Goal: Task Accomplishment & Management: Manage account settings

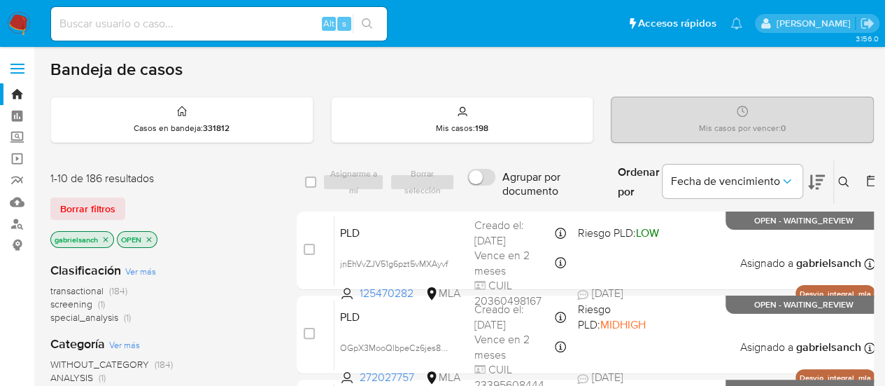
click at [99, 17] on input at bounding box center [219, 24] width 336 height 18
paste input "XSwzj1nJh9XfPKXewBjSejPW"
type input "XSwzj1nJh9XfPKXewBjSejPW"
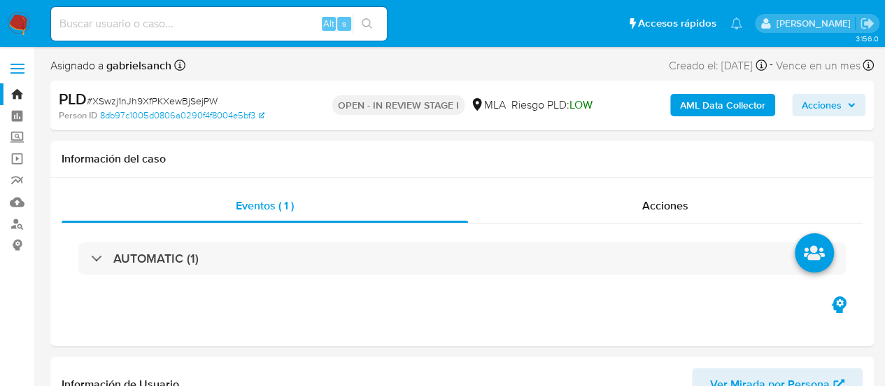
select select "10"
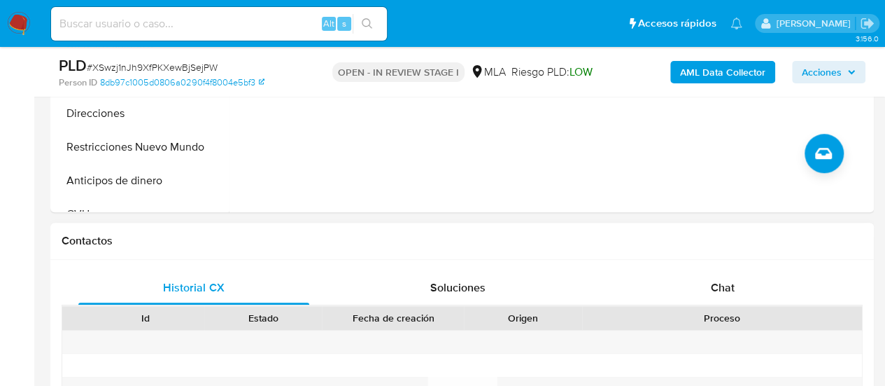
scroll to position [700, 0]
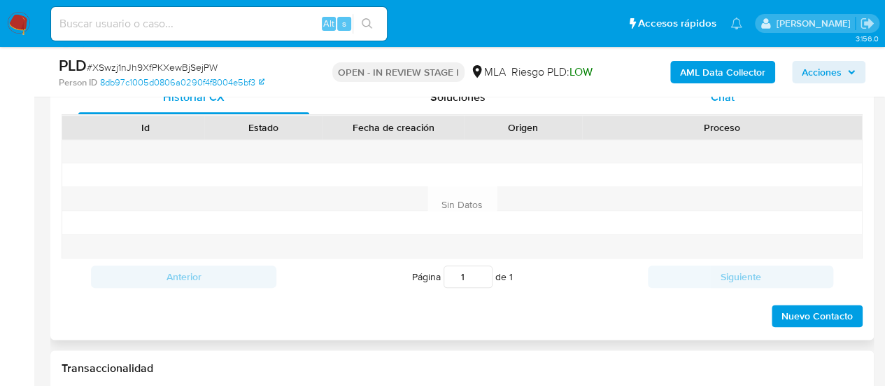
click at [690, 104] on div "Chat" at bounding box center [722, 97] width 231 height 34
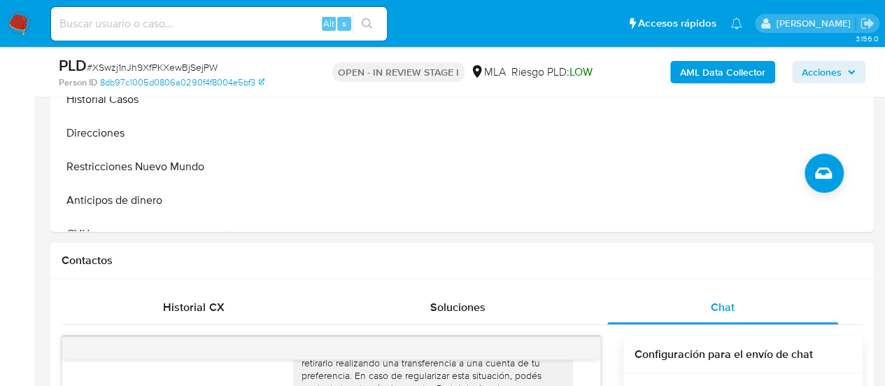
scroll to position [280, 0]
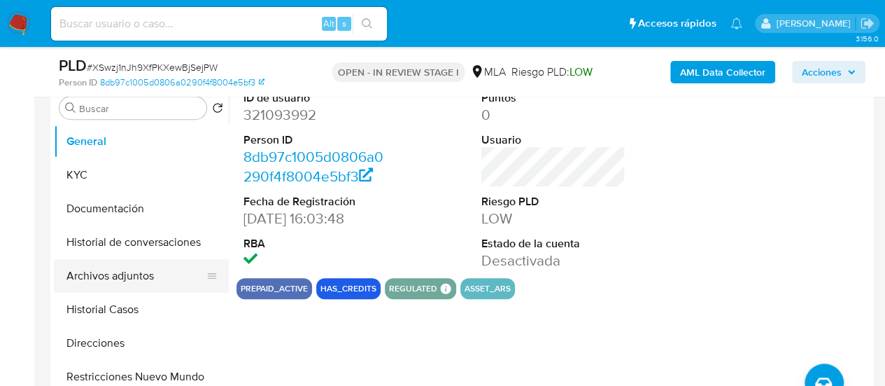
click at [149, 276] on button "Archivos adjuntos" at bounding box center [136, 276] width 164 height 34
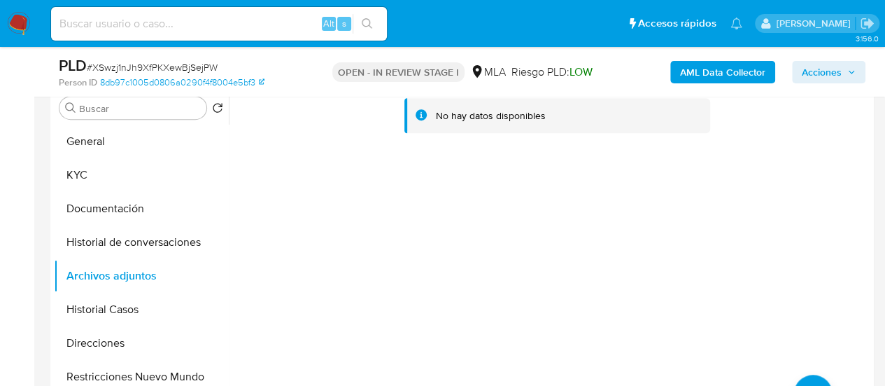
click at [739, 78] on b "AML Data Collector" at bounding box center [722, 72] width 85 height 22
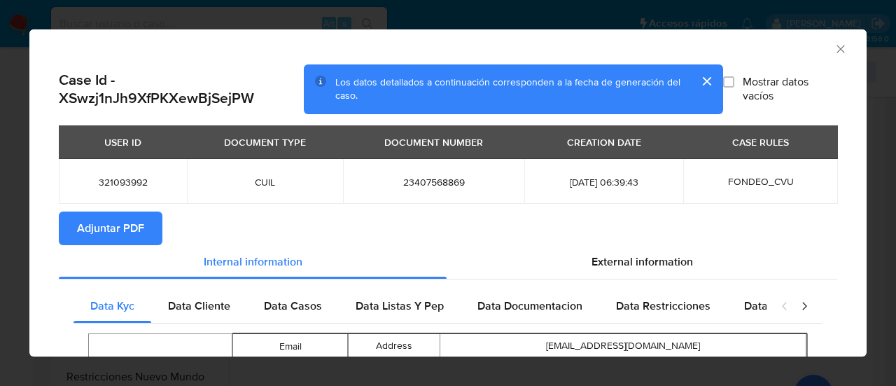
click at [153, 241] on button "Adjuntar PDF" at bounding box center [111, 228] width 104 height 34
click at [833, 45] on icon "Cerrar ventana" at bounding box center [840, 49] width 14 height 14
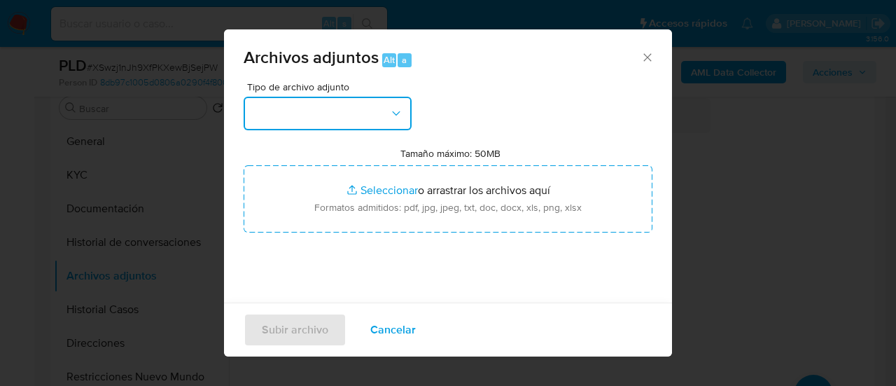
click at [392, 124] on button "button" at bounding box center [328, 114] width 168 height 34
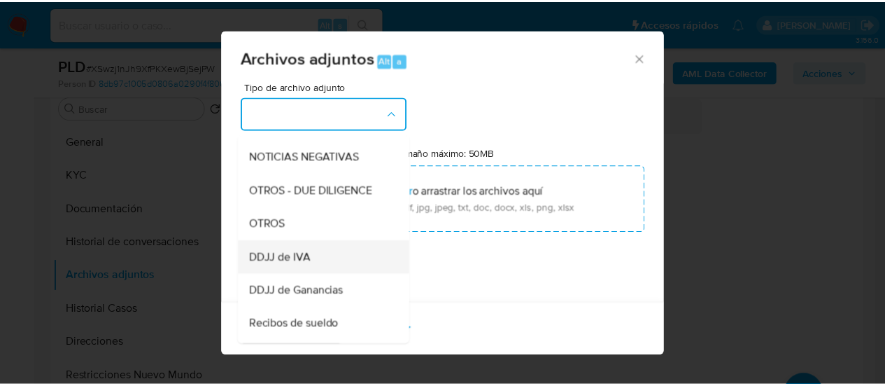
scroll to position [210, 0]
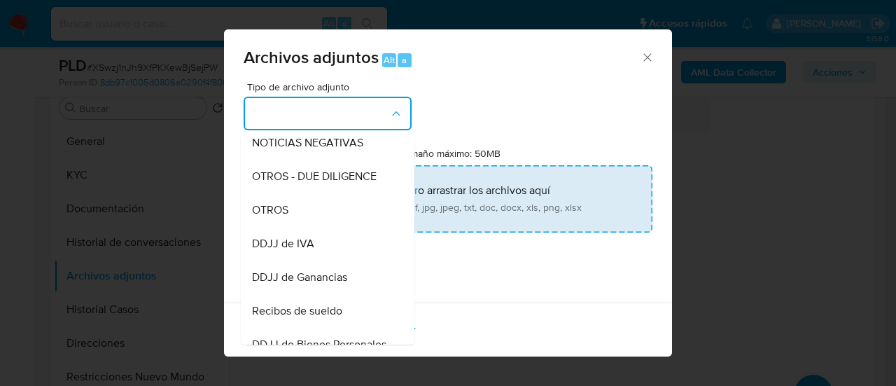
click at [271, 217] on span "OTROS" at bounding box center [270, 210] width 36 height 14
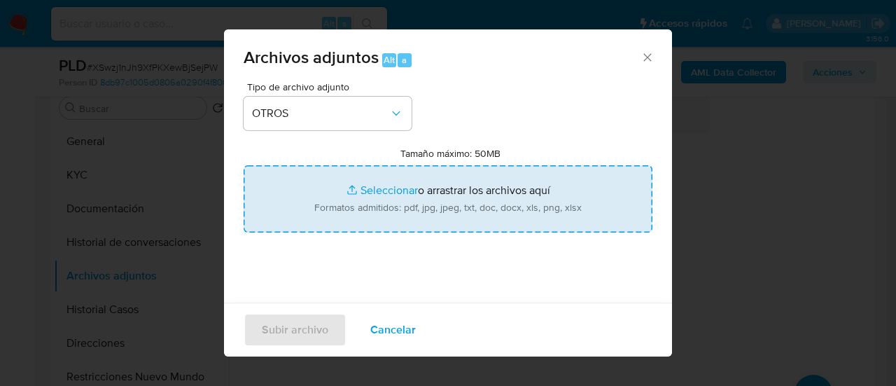
click at [358, 195] on input "Tamaño máximo: 50MB Seleccionar archivos" at bounding box center [448, 198] width 409 height 67
type input "C:\fakepath\Caselog XSwzj1nJh9XfPKXewBjSejPW_2025_07_17_21_05_22.docx"
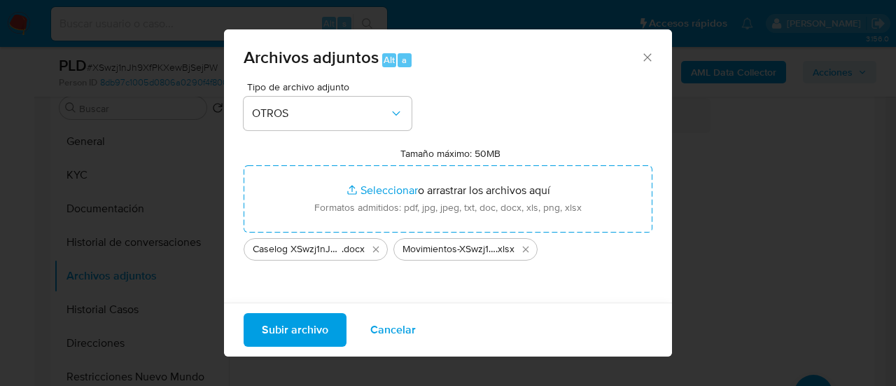
drag, startPoint x: 358, startPoint y: 195, endPoint x: 276, endPoint y: 327, distance: 155.0
click at [276, 327] on span "Subir archivo" at bounding box center [295, 329] width 66 height 31
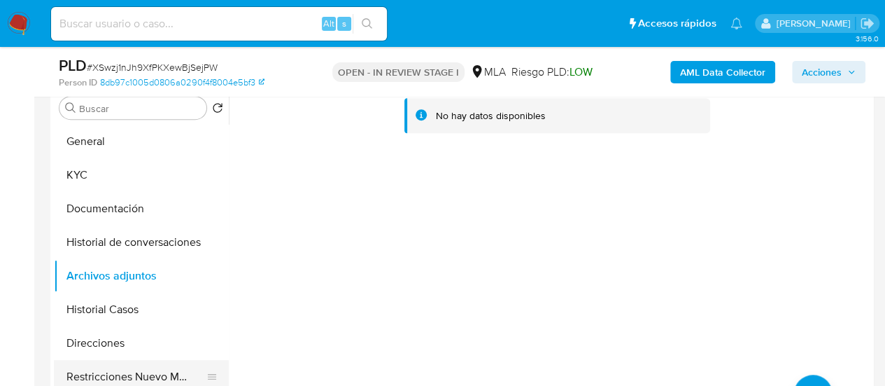
click at [91, 379] on button "Restricciones Nuevo Mundo" at bounding box center [136, 377] width 164 height 34
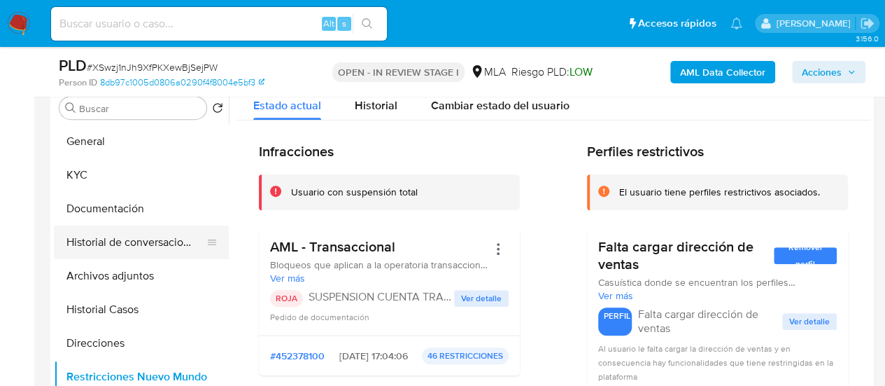
click at [111, 232] on button "Historial de conversaciones" at bounding box center [136, 242] width 164 height 34
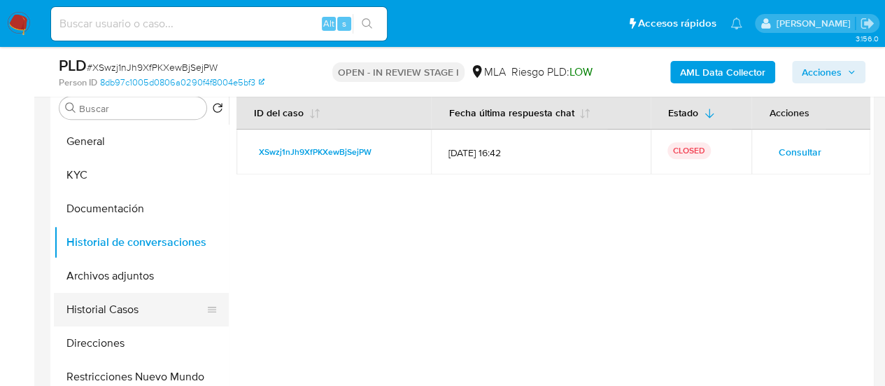
click at [113, 302] on button "Historial Casos" at bounding box center [136, 310] width 164 height 34
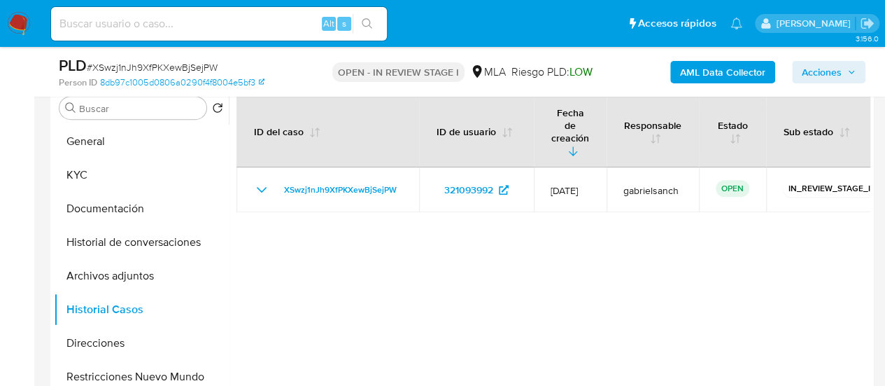
click at [852, 75] on icon "button" at bounding box center [851, 72] width 8 height 8
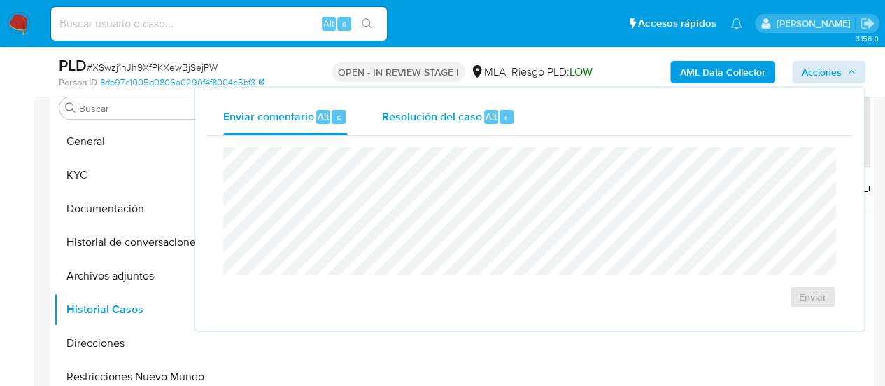
click at [388, 127] on div "Resolución del caso Alt r" at bounding box center [448, 117] width 134 height 36
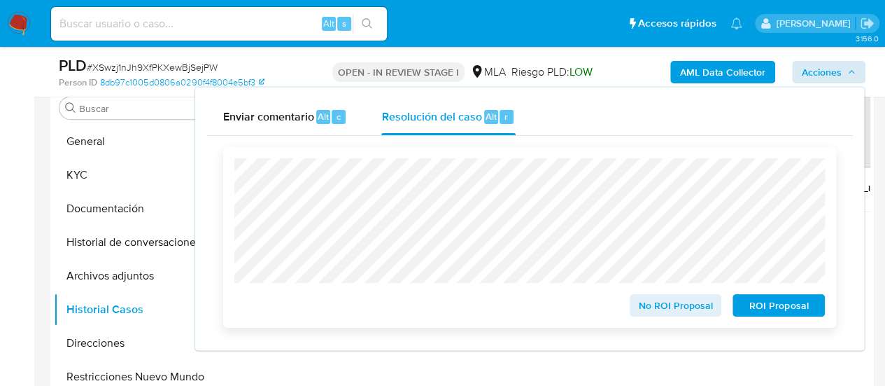
click at [778, 311] on span "ROI Proposal" at bounding box center [779, 305] width 73 height 20
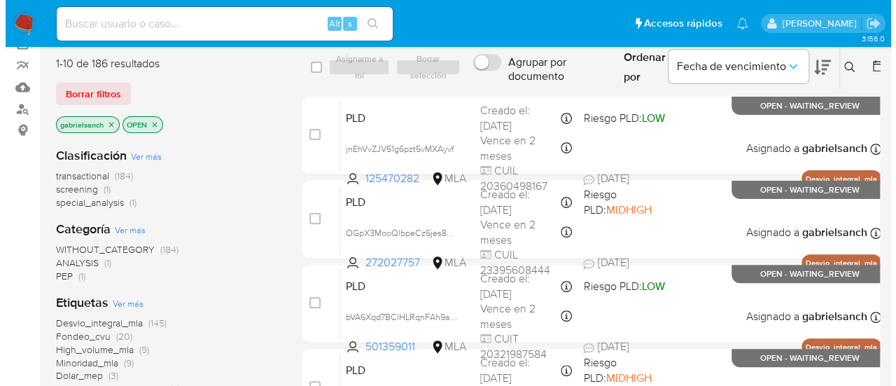
scroll to position [109, 0]
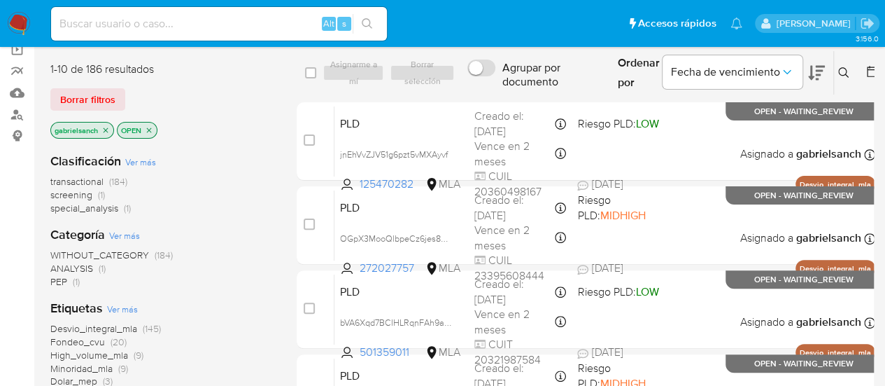
click at [843, 78] on button at bounding box center [845, 72] width 23 height 17
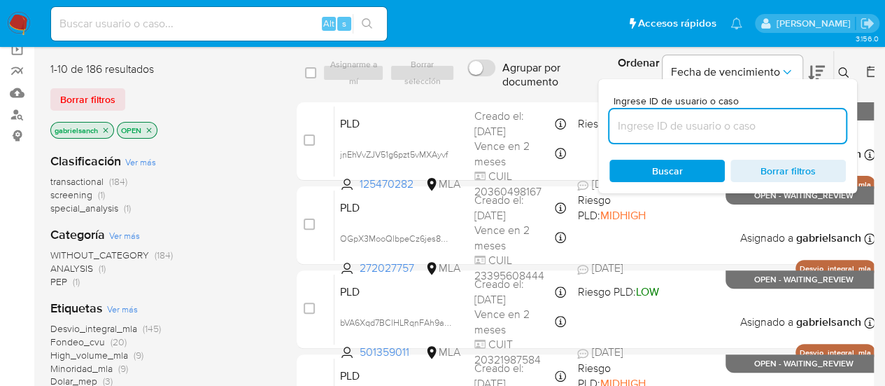
click at [712, 123] on input at bounding box center [728, 126] width 237 height 18
type input "sLwXUqO2FaJAXJNNp0mSSLU2"
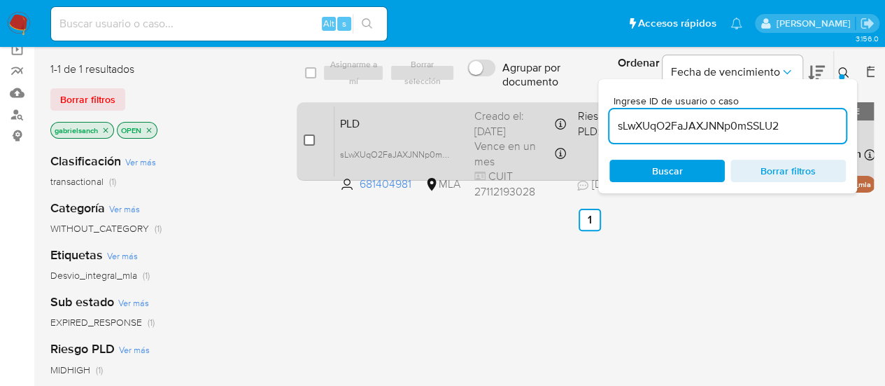
click at [311, 142] on input "checkbox" at bounding box center [309, 139] width 11 height 11
checkbox input "true"
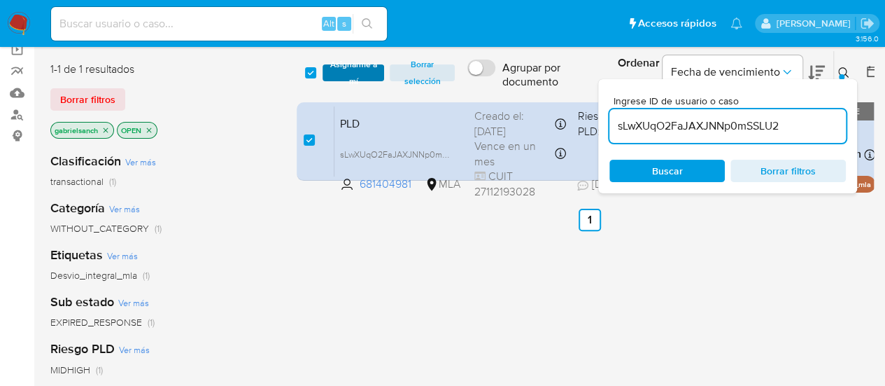
click at [354, 68] on span "Asignarme a mí" at bounding box center [354, 73] width 48 height 14
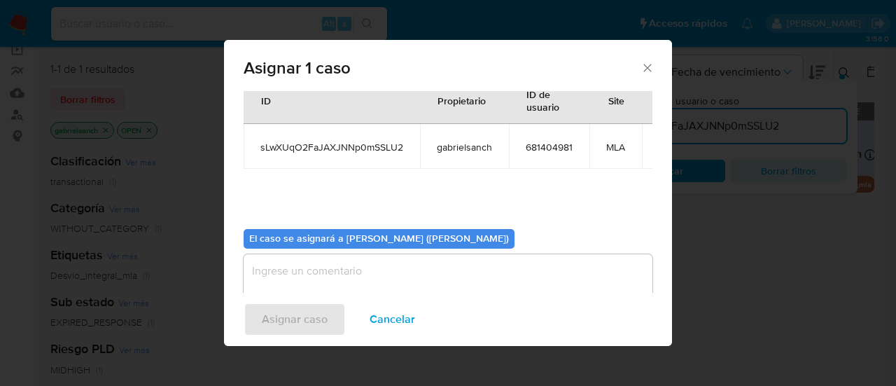
scroll to position [71, 0]
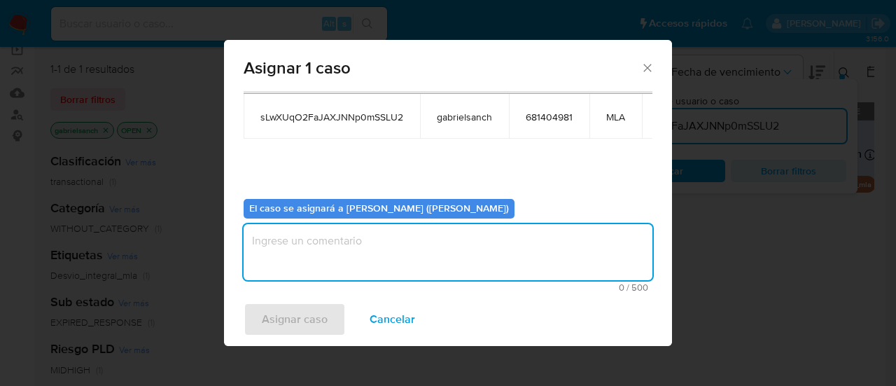
click at [351, 260] on textarea "assign-modal" at bounding box center [448, 252] width 409 height 56
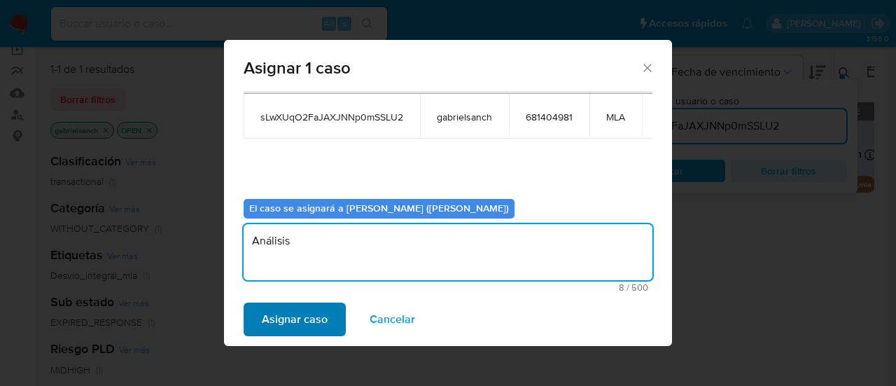
type textarea "Análisis"
click at [330, 317] on button "Asignar caso" at bounding box center [295, 319] width 102 height 34
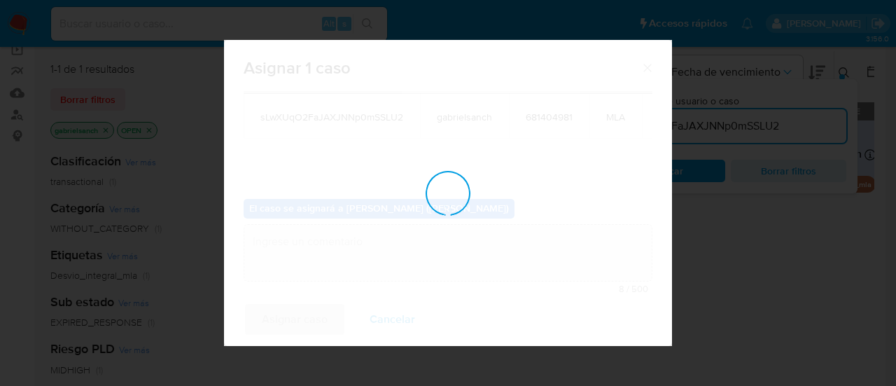
checkbox input "false"
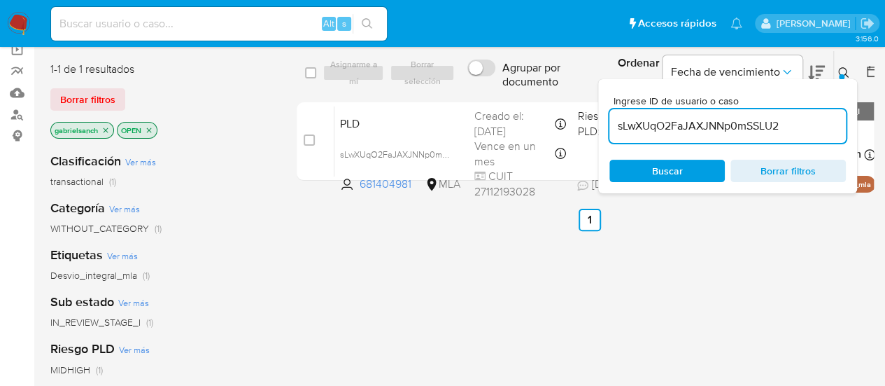
click at [637, 122] on input "sLwXUqO2FaJAXJNNp0mSSLU2" at bounding box center [728, 126] width 237 height 18
paste input "607nEzl1UySd83eHi7Y371jJ"
type input "607nEzl1UySd83eHi7Y371jJ"
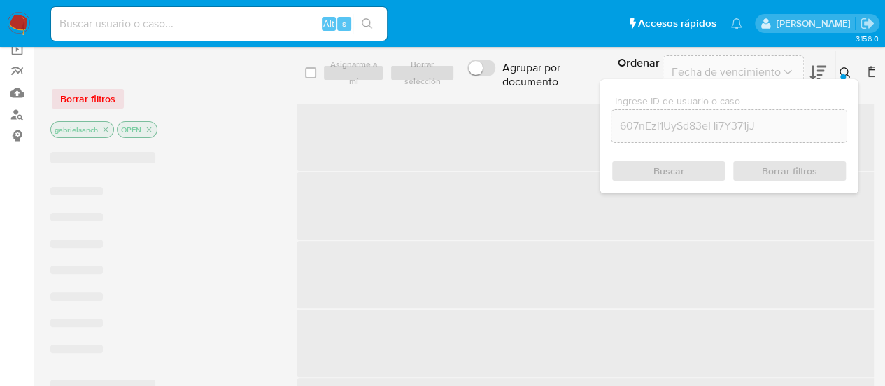
click at [308, 140] on span "‌" at bounding box center [590, 137] width 587 height 67
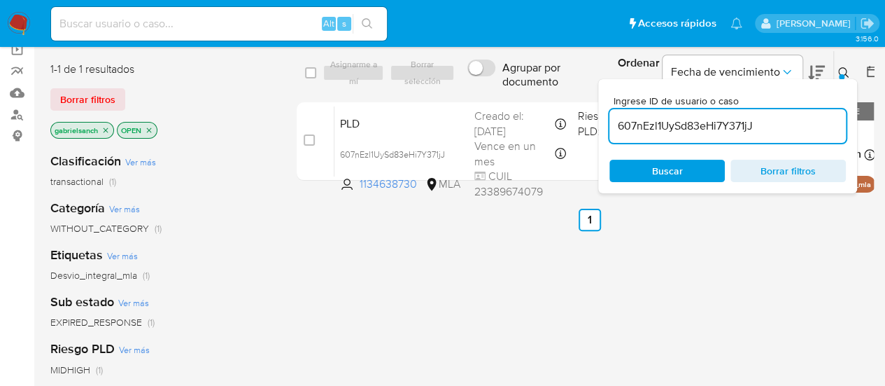
click at [308, 140] on input "checkbox" at bounding box center [309, 139] width 11 height 11
checkbox input "true"
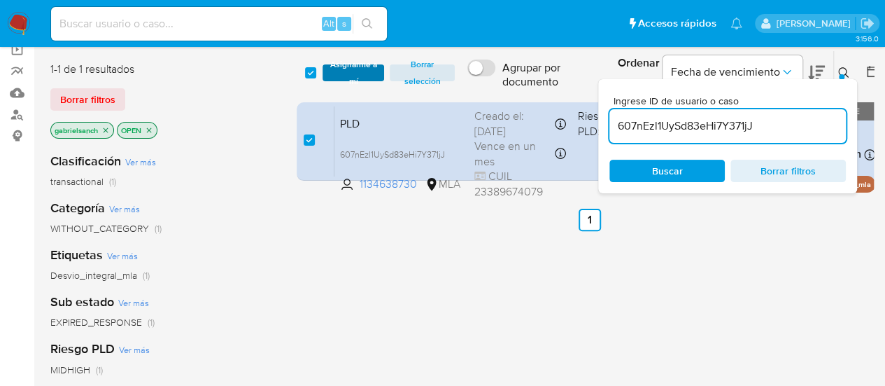
click at [344, 66] on span "Asignarme a mí" at bounding box center [354, 73] width 48 height 14
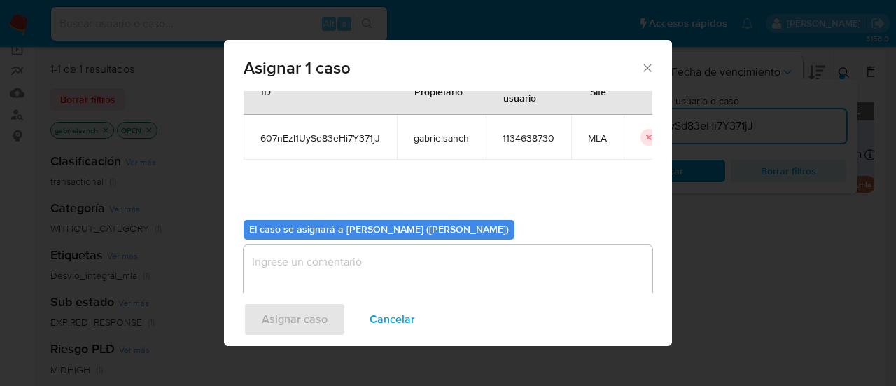
scroll to position [71, 0]
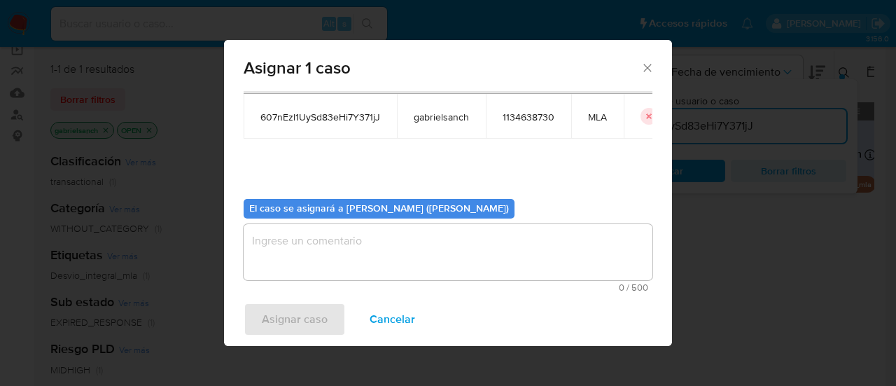
click at [342, 267] on textarea "assign-modal" at bounding box center [448, 252] width 409 height 56
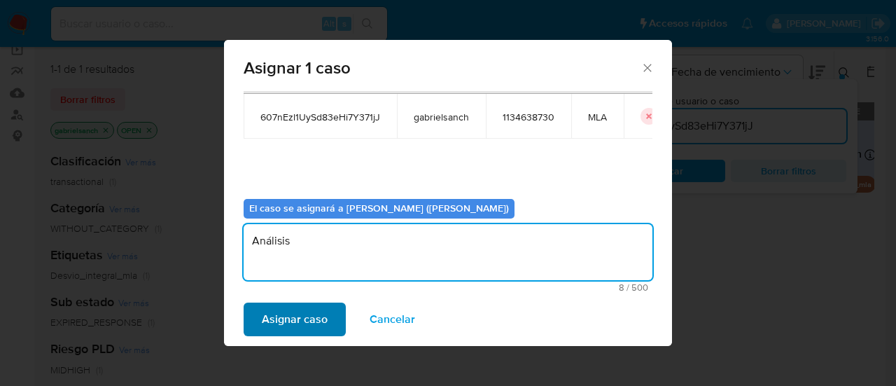
type textarea "Análisis"
click at [326, 307] on span "Asignar caso" at bounding box center [295, 319] width 66 height 31
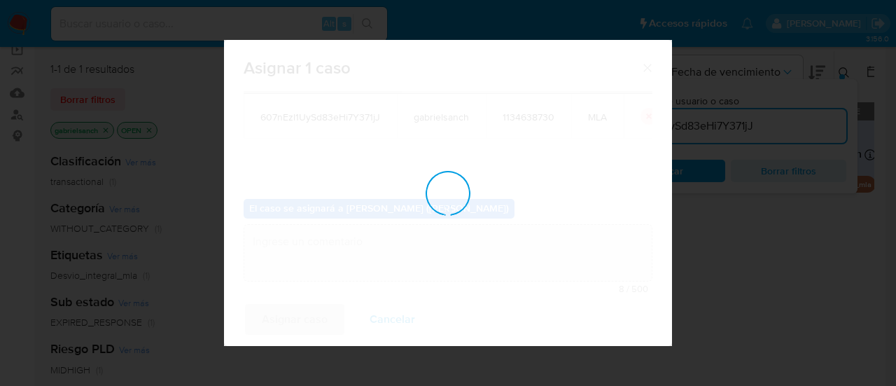
checkbox input "false"
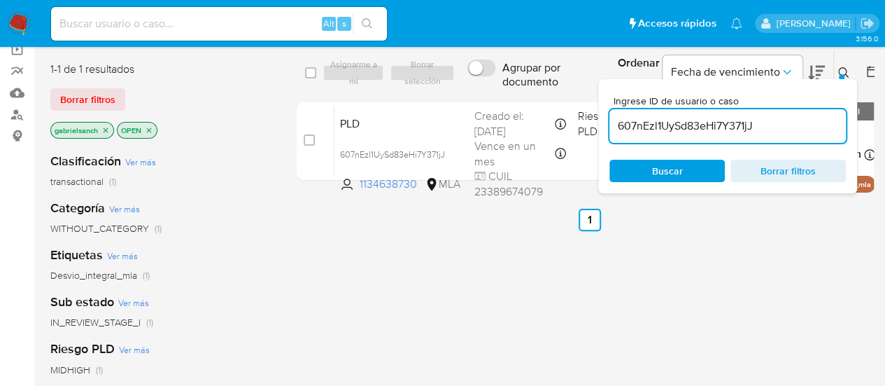
click at [674, 128] on input "607nEzl1UySd83eHi7Y371jJ" at bounding box center [728, 126] width 237 height 18
paste input "7uKpIcrQwq2UgjXEnSrSqJam"
type input "7uKpIcrQwq2UgjXEnSrSqJam"
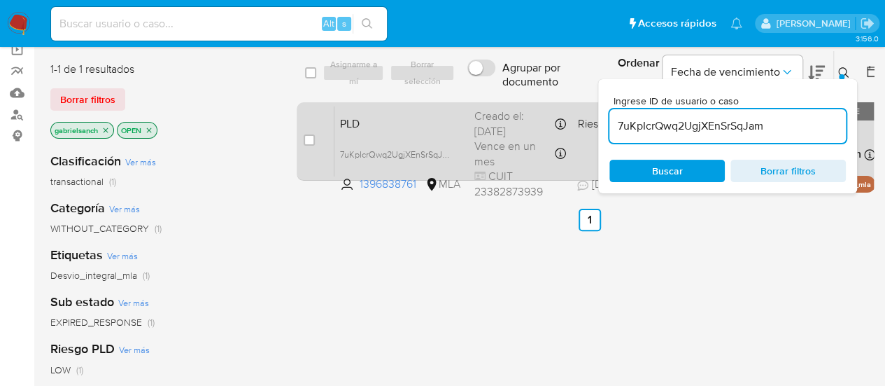
click at [310, 146] on div "case-item-checkbox" at bounding box center [309, 141] width 11 height 17
click at [308, 139] on input "checkbox" at bounding box center [309, 139] width 11 height 11
checkbox input "true"
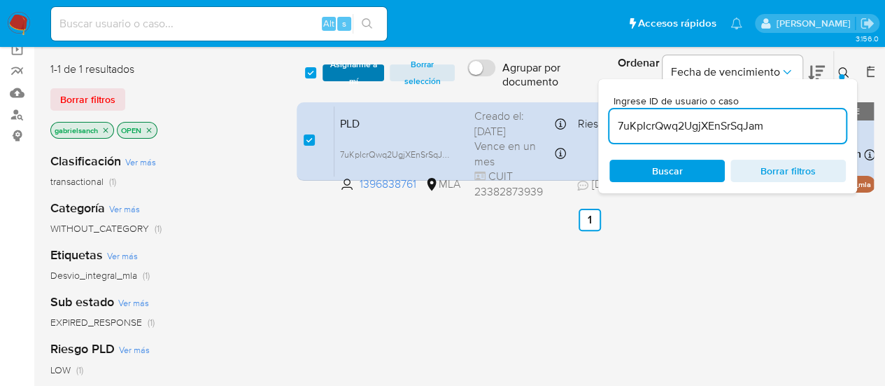
click at [337, 76] on span "Asignarme a mí" at bounding box center [354, 73] width 48 height 14
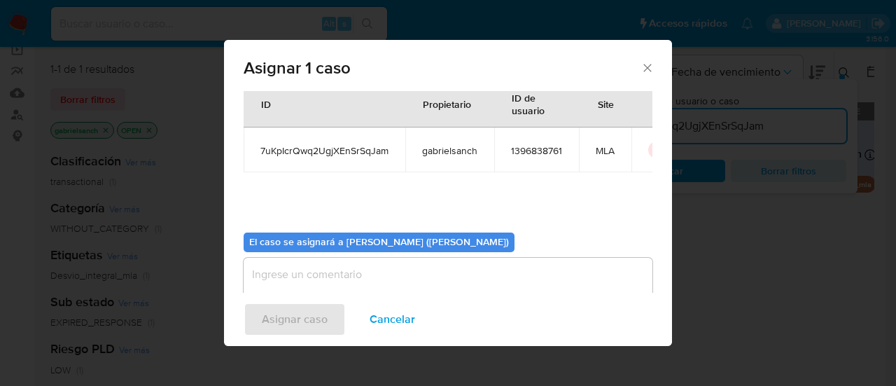
scroll to position [71, 0]
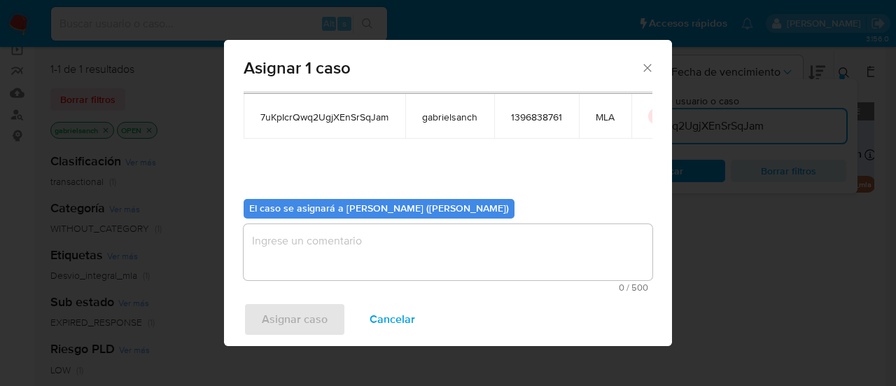
click at [365, 244] on textarea "assign-modal" at bounding box center [448, 252] width 409 height 56
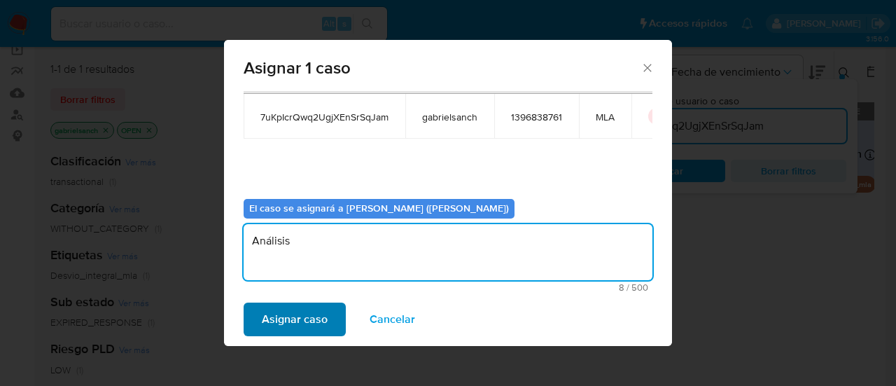
type textarea "Análisis"
click at [321, 328] on span "Asignar caso" at bounding box center [295, 319] width 66 height 31
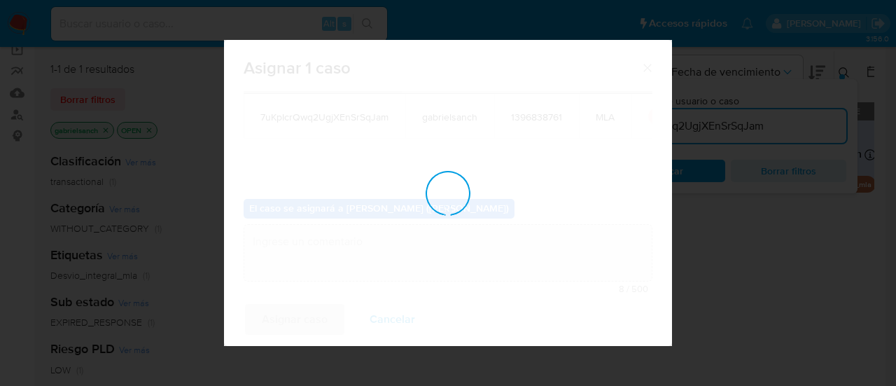
checkbox input "false"
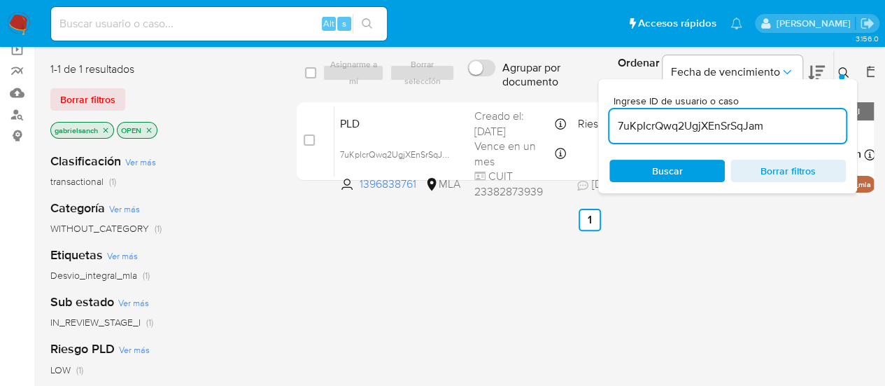
click at [699, 128] on input "7uKpIcrQwq2UgjXEnSrSqJam" at bounding box center [728, 126] width 237 height 18
paste input "VFs99jVnIcTFNoCfAN8vwXdc"
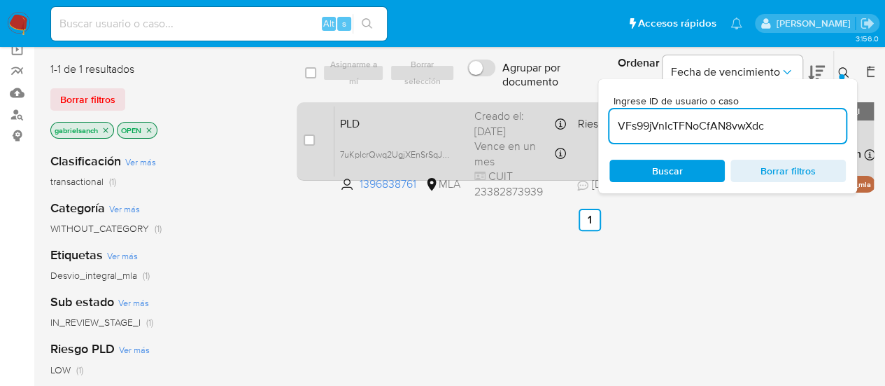
type input "VFs99jVnIcTFNoCfAN8vwXdc"
click at [309, 141] on input "checkbox" at bounding box center [309, 139] width 11 height 11
checkbox input "true"
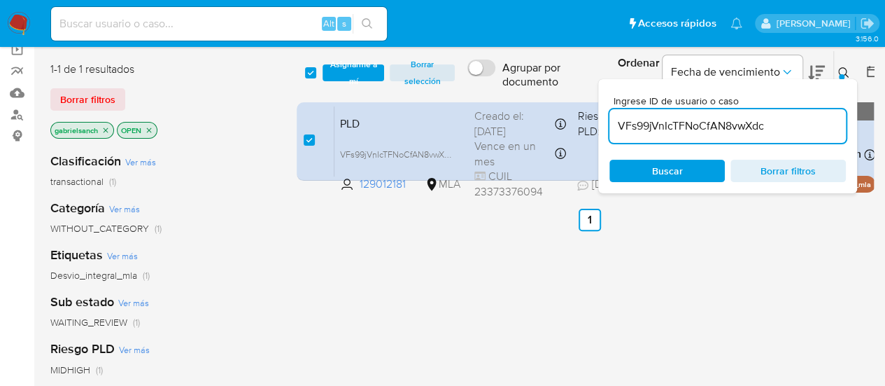
click at [350, 52] on div "select-all-cases-checkbox Asignarme a mí Borrar selección Agrupar por documento…" at bounding box center [590, 72] width 586 height 45
click at [363, 69] on span "Asignarme a mí" at bounding box center [354, 73] width 48 height 14
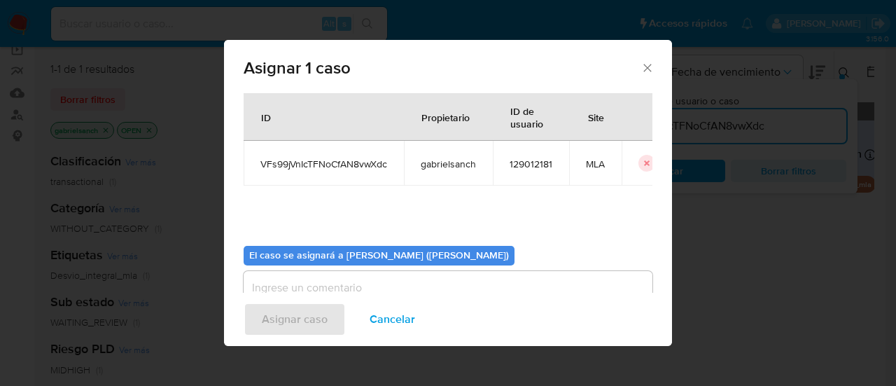
scroll to position [71, 0]
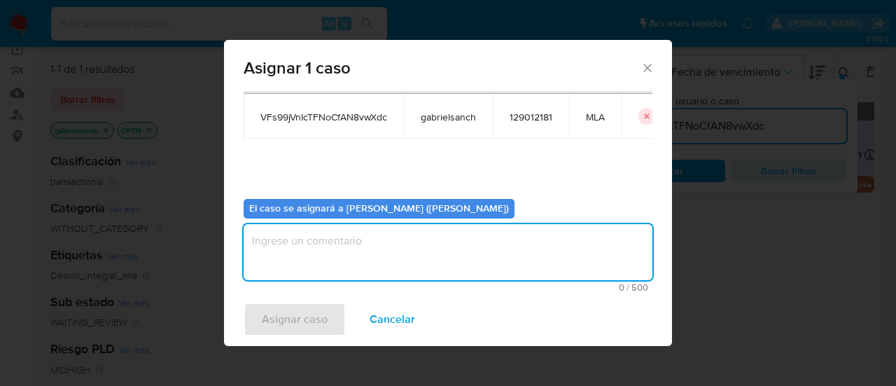
click at [371, 225] on textarea "assign-modal" at bounding box center [448, 252] width 409 height 56
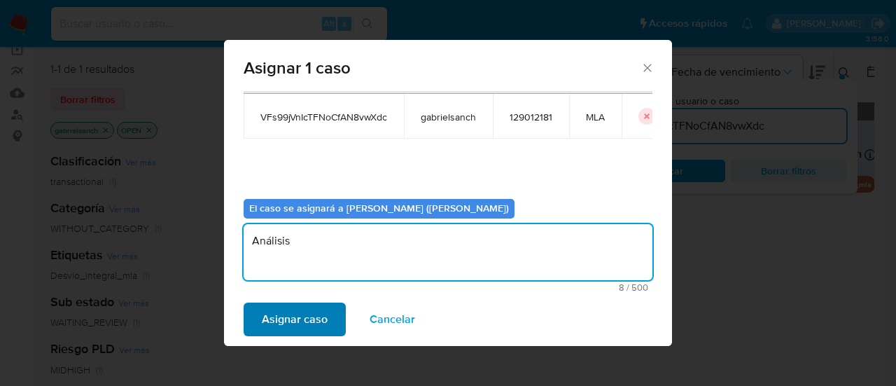
type textarea "Análisis"
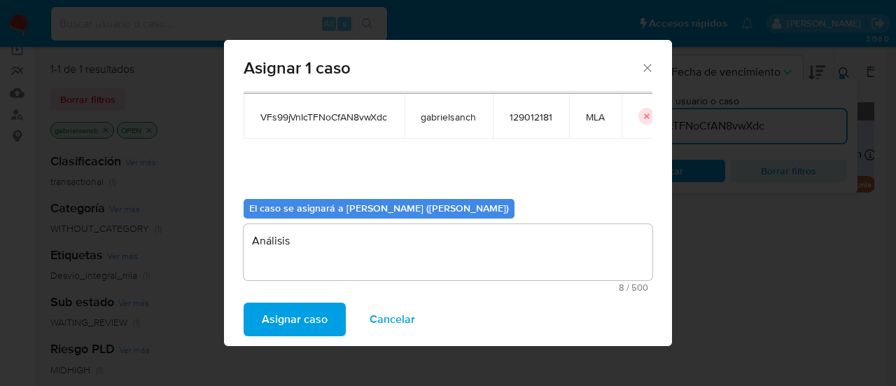
click at [316, 317] on span "Asignar caso" at bounding box center [295, 319] width 66 height 31
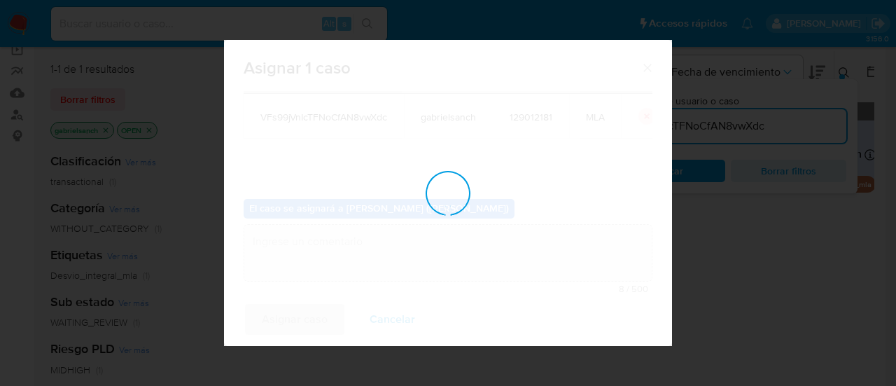
checkbox input "false"
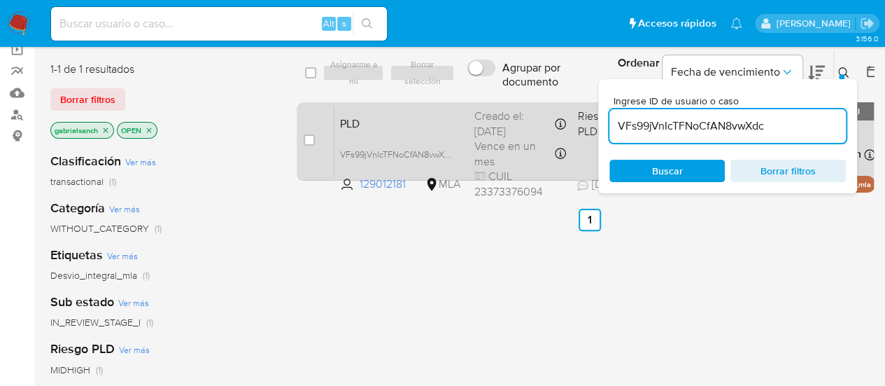
click at [316, 140] on div "case-item-checkbox No es posible asignar el caso" at bounding box center [319, 141] width 31 height 71
click at [314, 138] on input "checkbox" at bounding box center [309, 139] width 11 height 11
checkbox input "true"
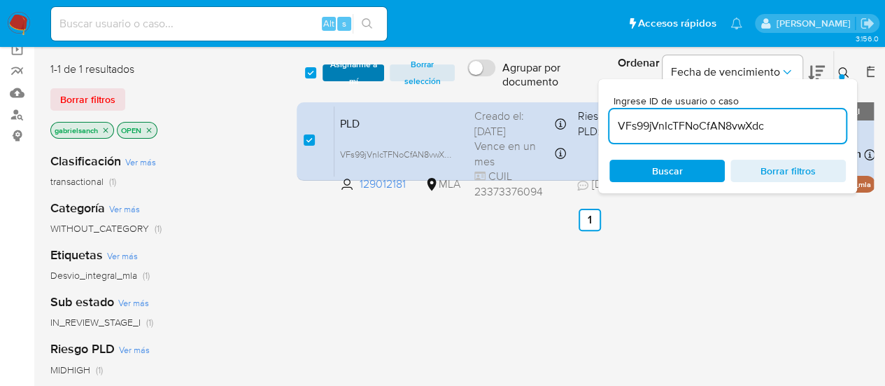
click at [331, 76] on span "Asignarme a mí" at bounding box center [354, 73] width 48 height 14
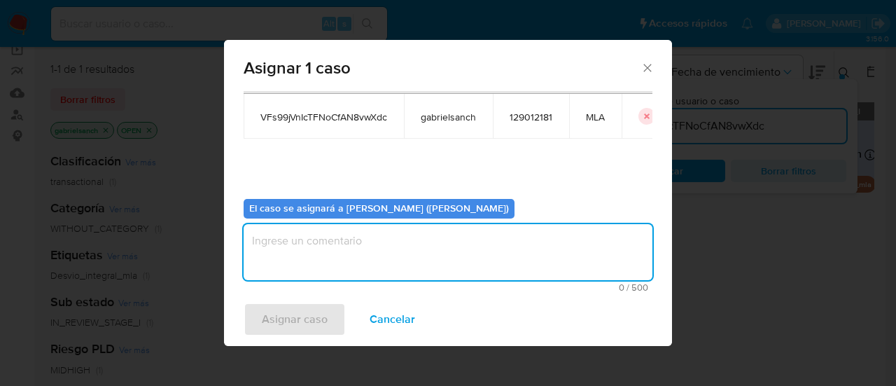
click at [331, 250] on textarea "assign-modal" at bounding box center [448, 252] width 409 height 56
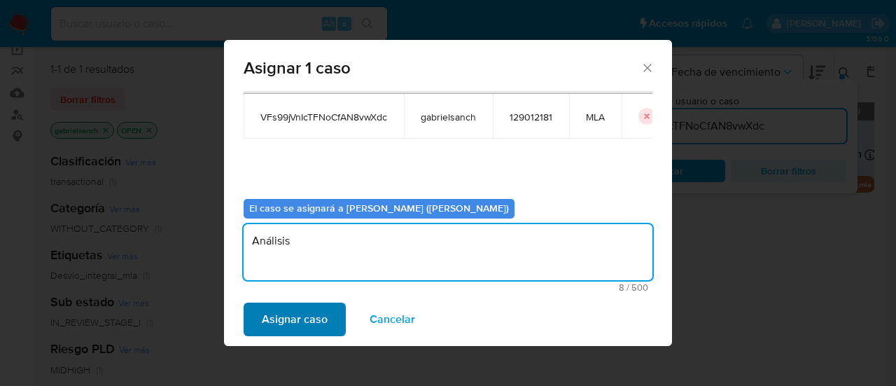
type textarea "Análisis"
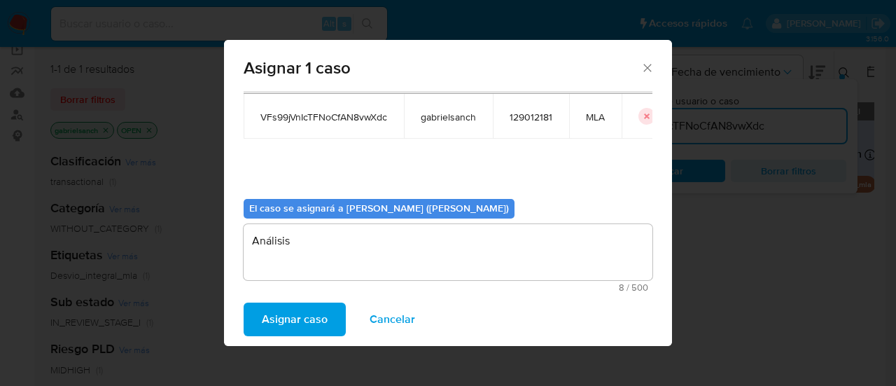
click at [295, 316] on span "Asignar caso" at bounding box center [295, 319] width 66 height 31
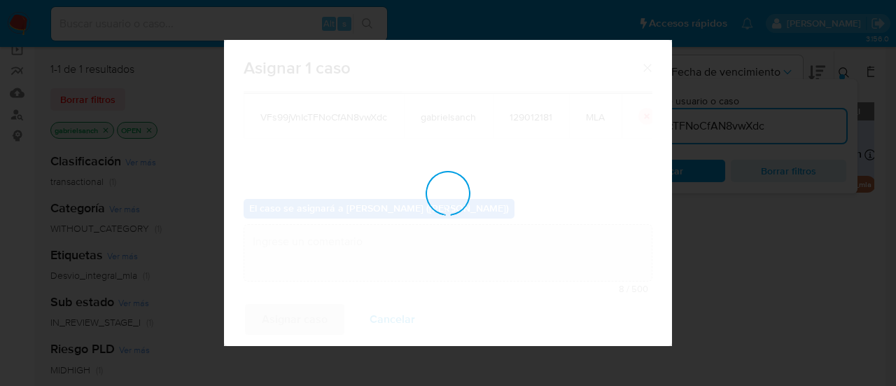
checkbox input "false"
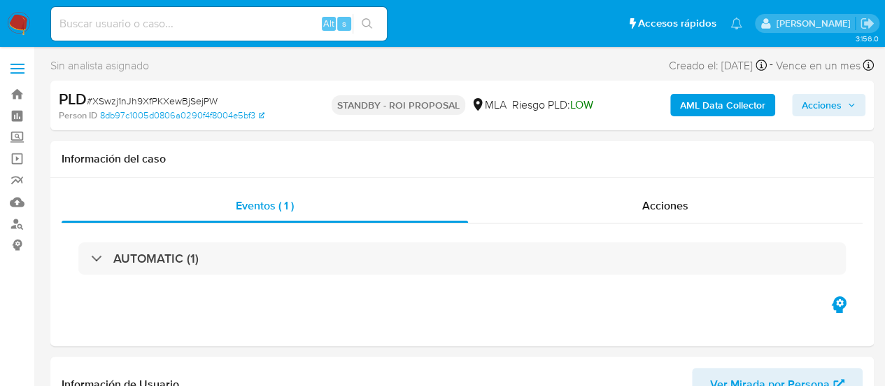
click at [143, 20] on input at bounding box center [219, 24] width 336 height 18
paste input "sLwXUqO2FaJAXJNNp0mSSLU2"
type input "sLwXUqO2FaJAXJNNp0mSSLU2"
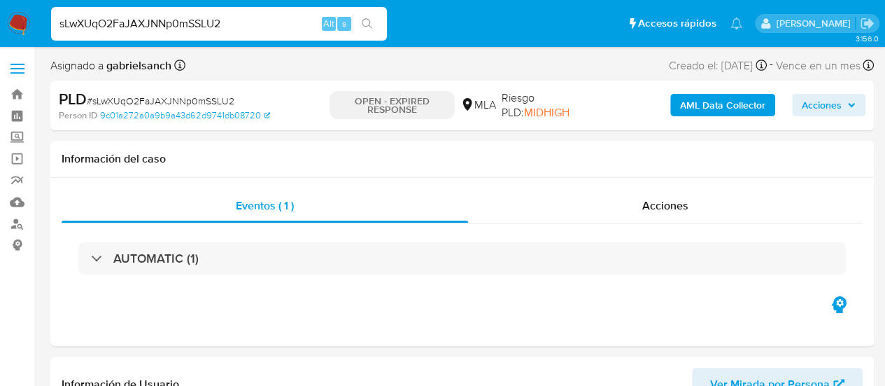
select select "10"
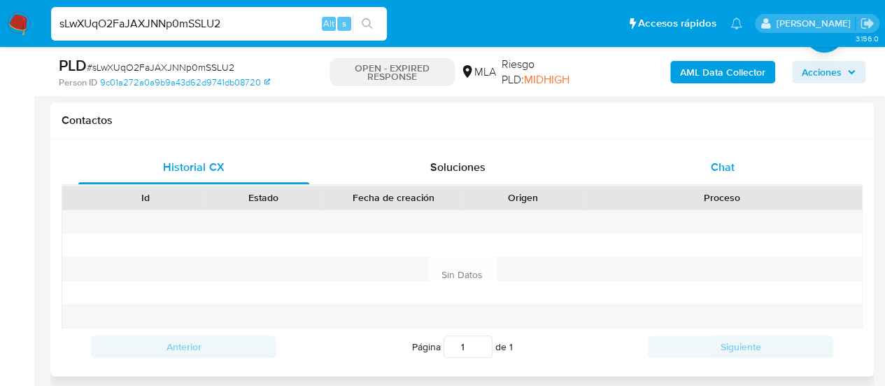
click at [687, 170] on div "Chat" at bounding box center [722, 167] width 231 height 34
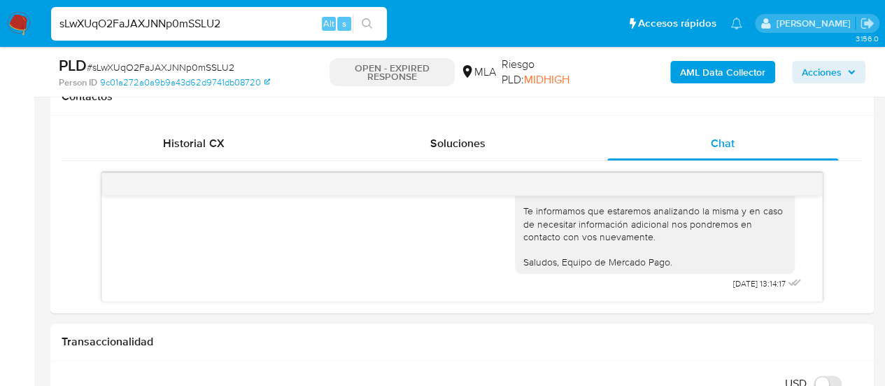
scroll to position [350, 0]
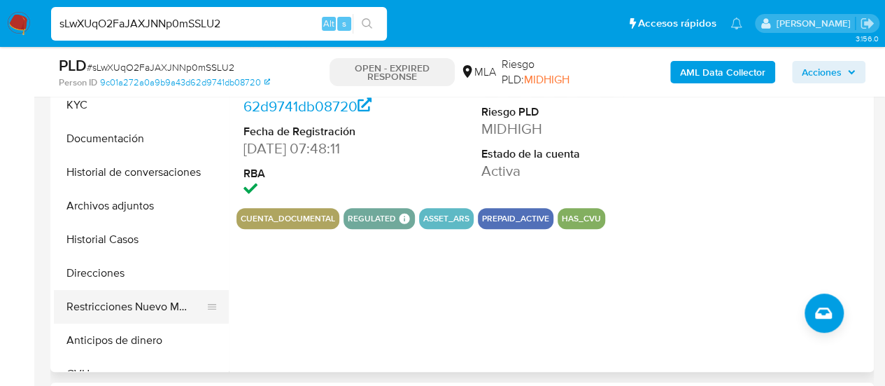
click at [140, 297] on button "Restricciones Nuevo Mundo" at bounding box center [136, 307] width 164 height 34
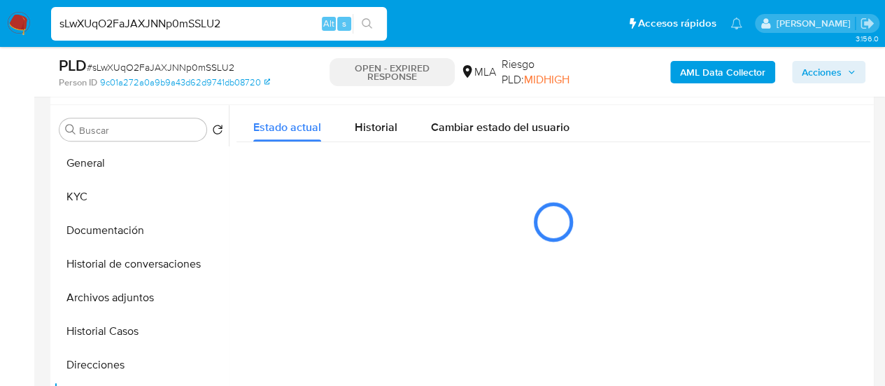
scroll to position [280, 0]
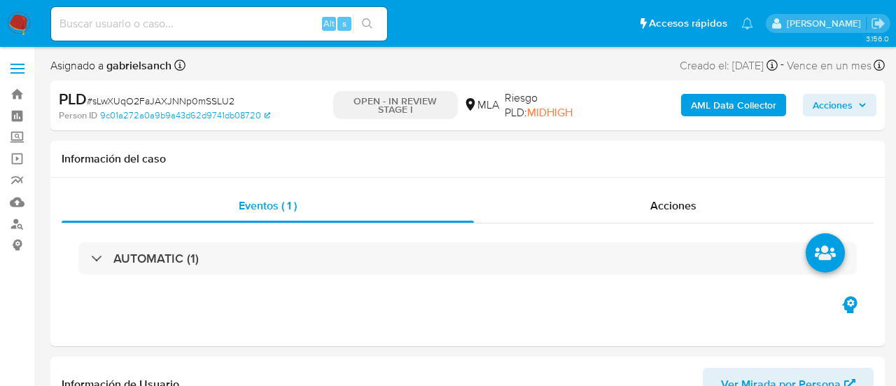
select select "10"
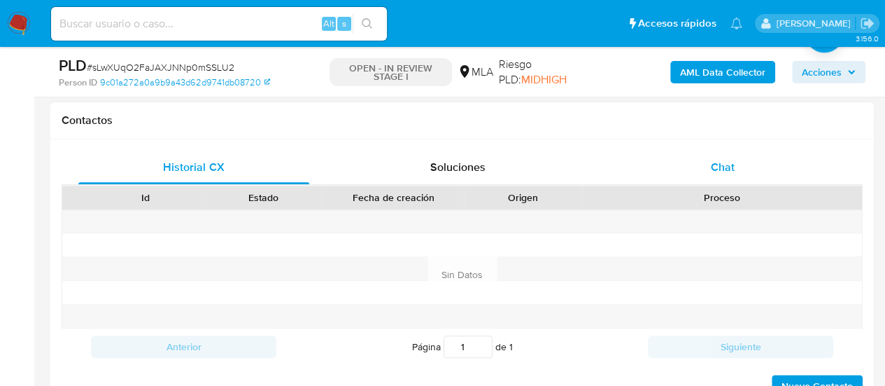
click at [729, 168] on span "Chat" at bounding box center [723, 167] width 24 height 16
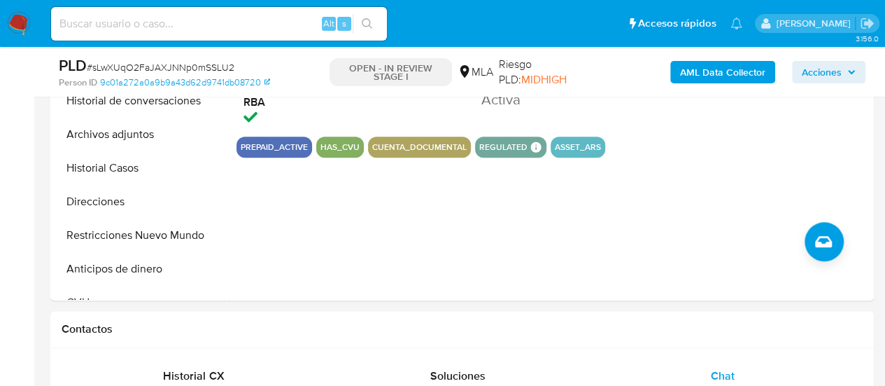
scroll to position [420, 0]
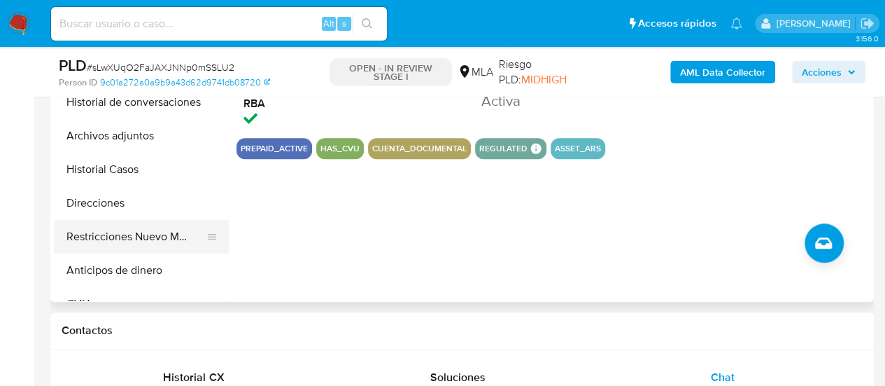
click at [100, 234] on button "Restricciones Nuevo Mundo" at bounding box center [136, 237] width 164 height 34
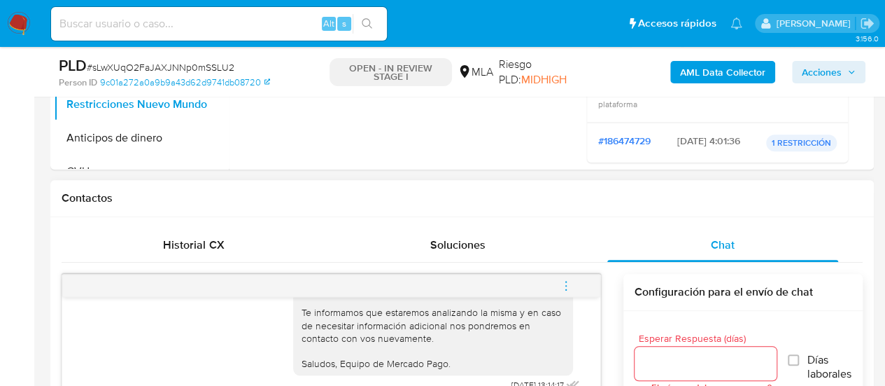
scroll to position [560, 0]
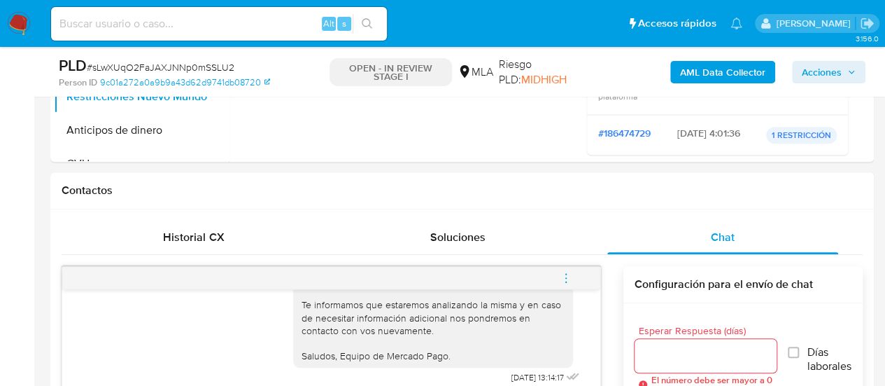
click at [564, 281] on icon "menu-action" at bounding box center [566, 278] width 13 height 13
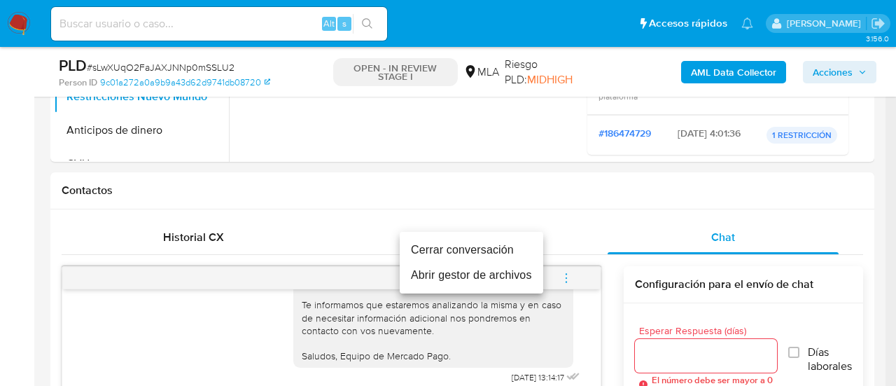
click at [480, 241] on li "Cerrar conversación" at bounding box center [471, 249] width 143 height 25
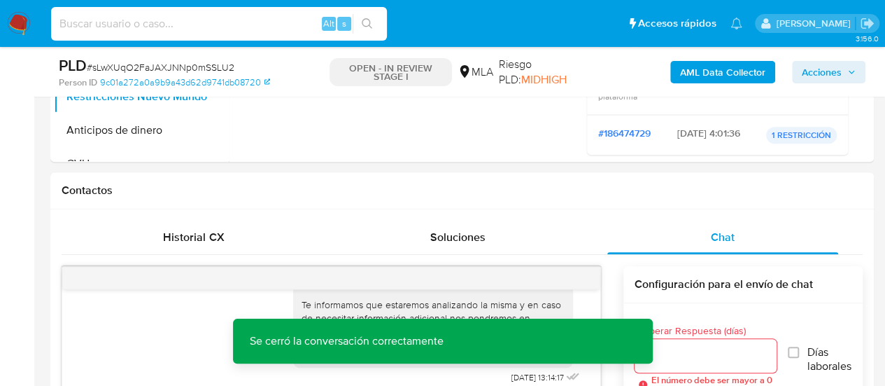
click at [197, 26] on input at bounding box center [219, 24] width 336 height 18
paste input "607nEzl1UySd83eHi7Y371jJ"
type input "607nEzl1UySd83eHi7Y371jJ"
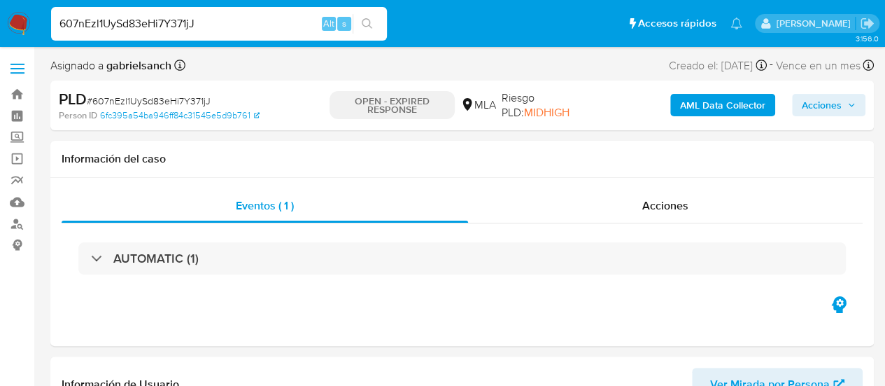
select select "10"
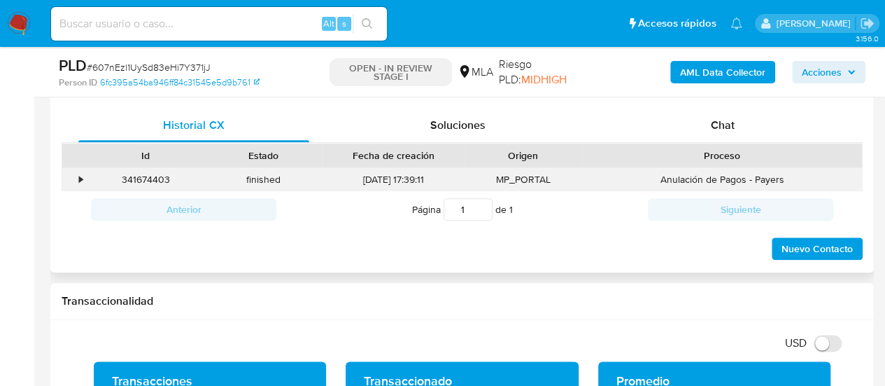
scroll to position [700, 0]
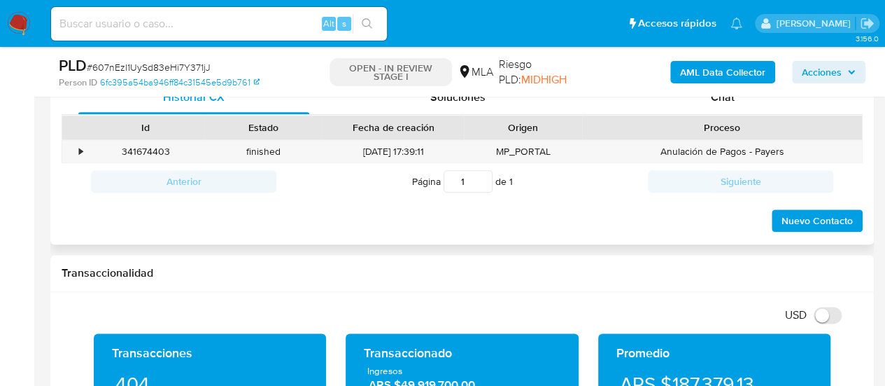
click at [700, 104] on div "Chat" at bounding box center [722, 97] width 231 height 34
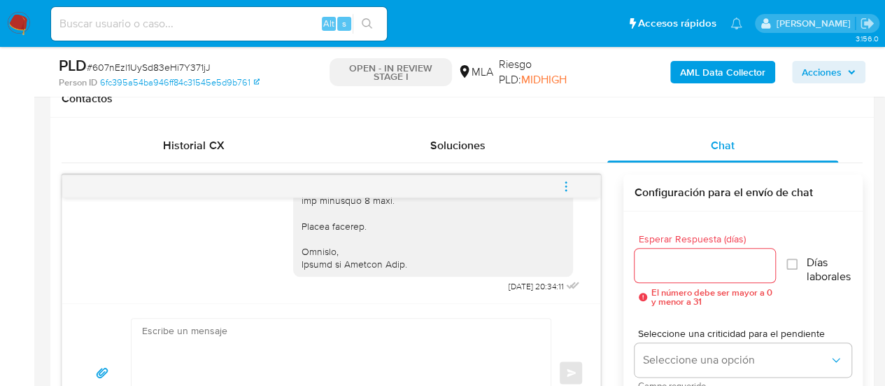
scroll to position [630, 0]
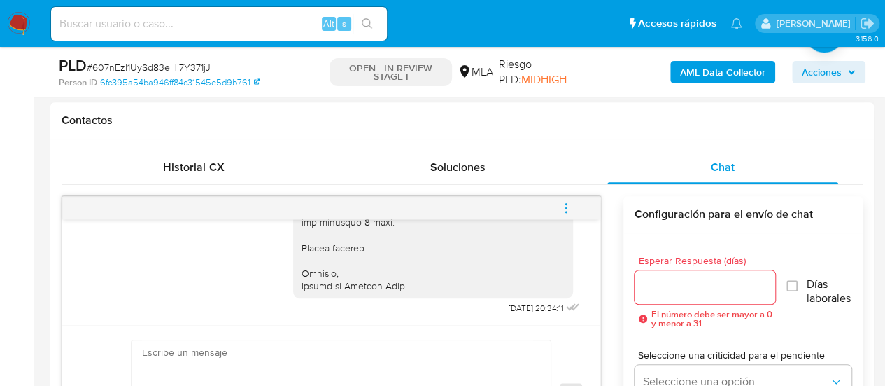
click at [570, 206] on icon "menu-action" at bounding box center [566, 208] width 13 height 13
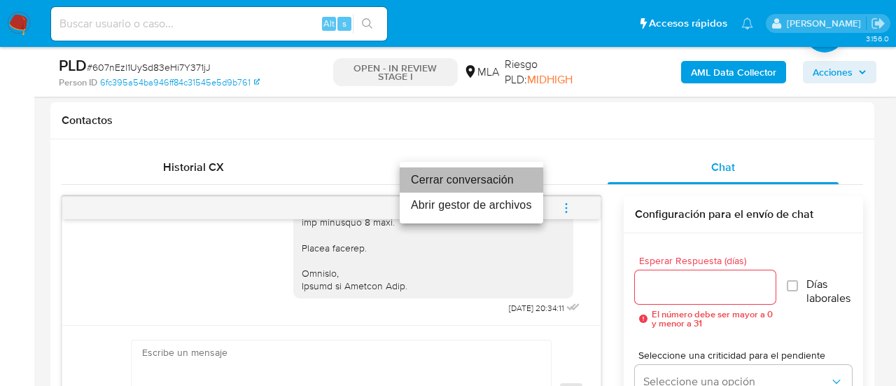
click at [507, 178] on li "Cerrar conversación" at bounding box center [471, 179] width 143 height 25
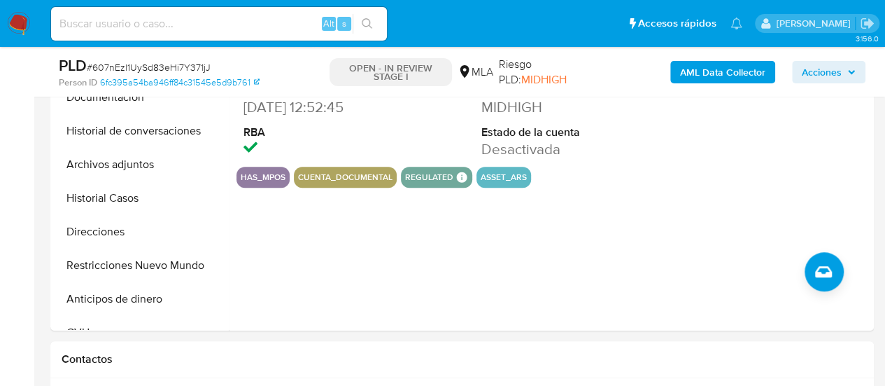
scroll to position [280, 0]
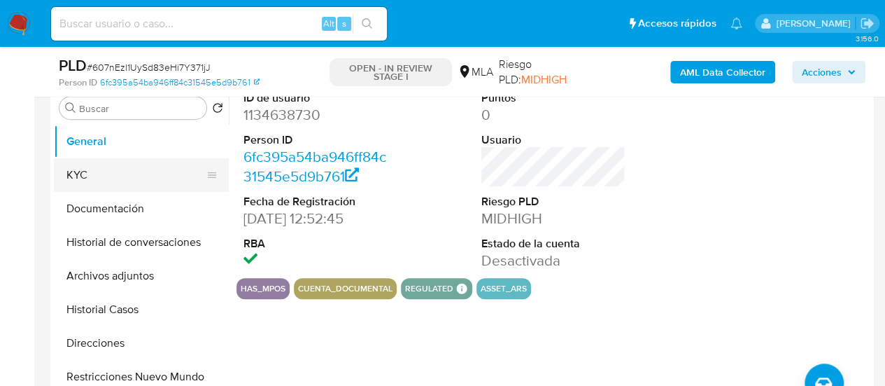
click at [76, 175] on button "KYC" at bounding box center [136, 175] width 164 height 34
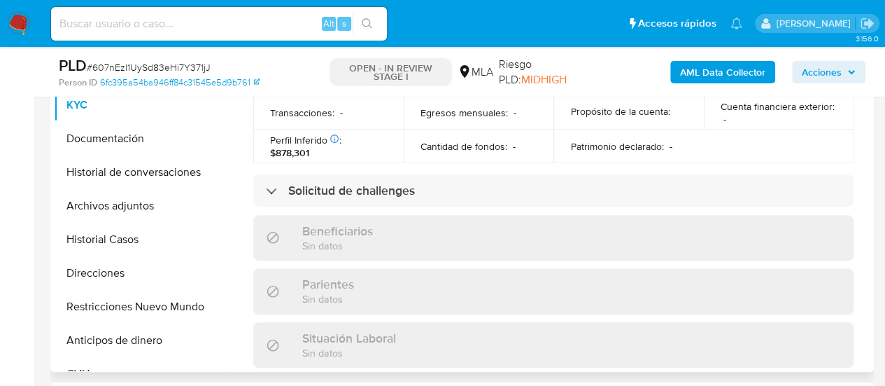
scroll to position [776, 0]
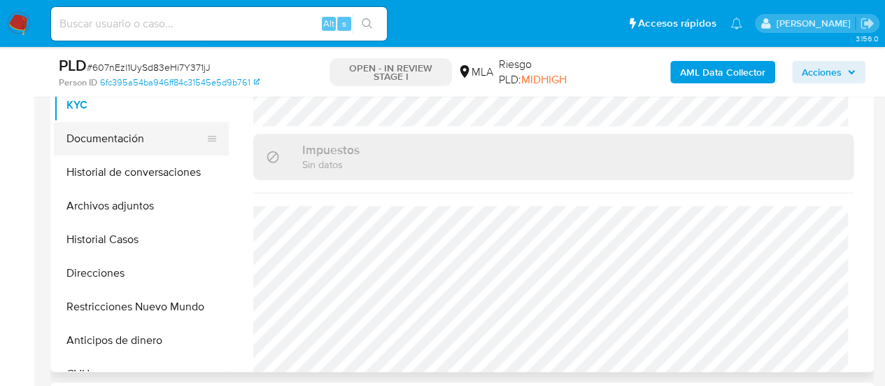
drag, startPoint x: 125, startPoint y: 140, endPoint x: 151, endPoint y: 153, distance: 29.7
click at [125, 140] on button "Documentación" at bounding box center [136, 139] width 164 height 34
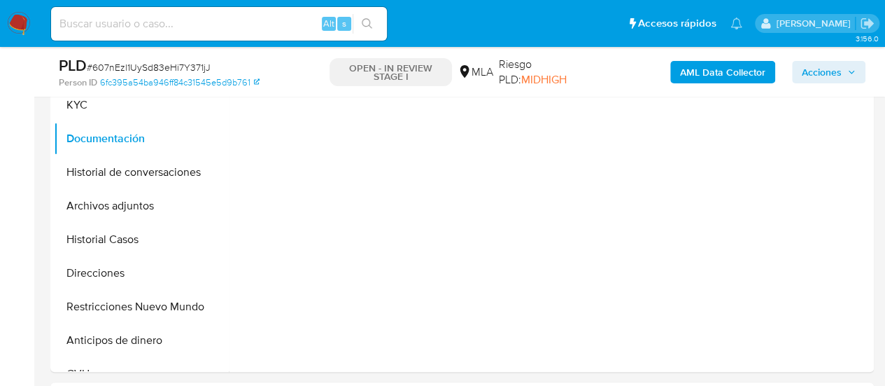
scroll to position [280, 0]
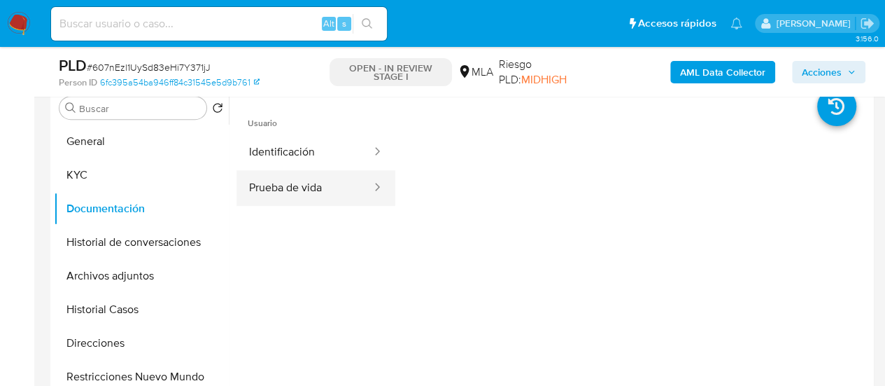
click at [318, 181] on button "Prueba de vida" at bounding box center [305, 188] width 136 height 36
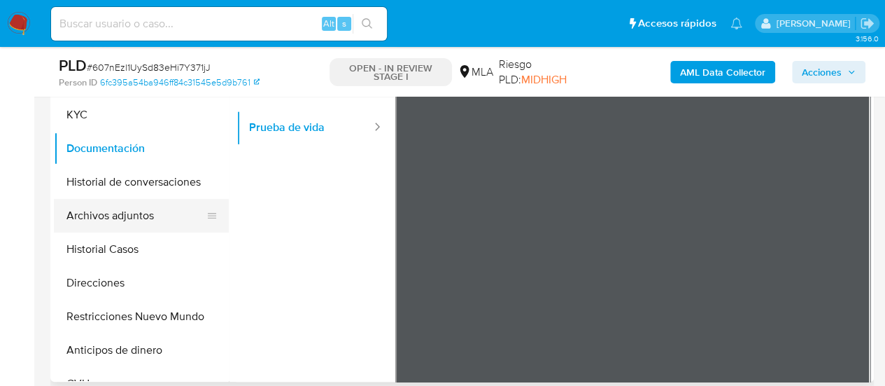
scroll to position [350, 0]
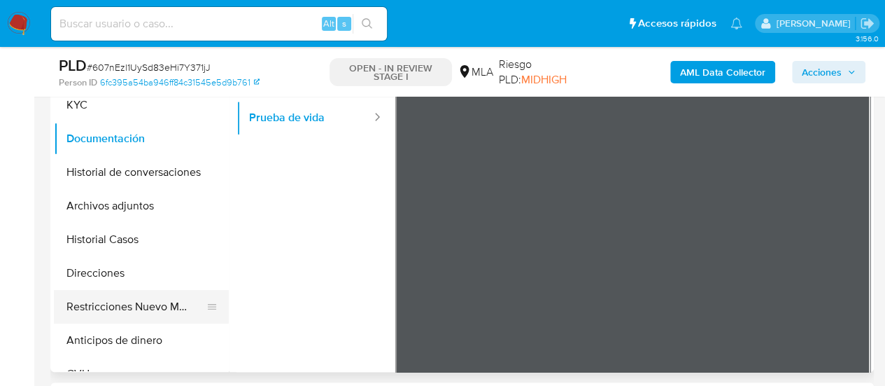
click at [83, 313] on button "Restricciones Nuevo Mundo" at bounding box center [136, 307] width 164 height 34
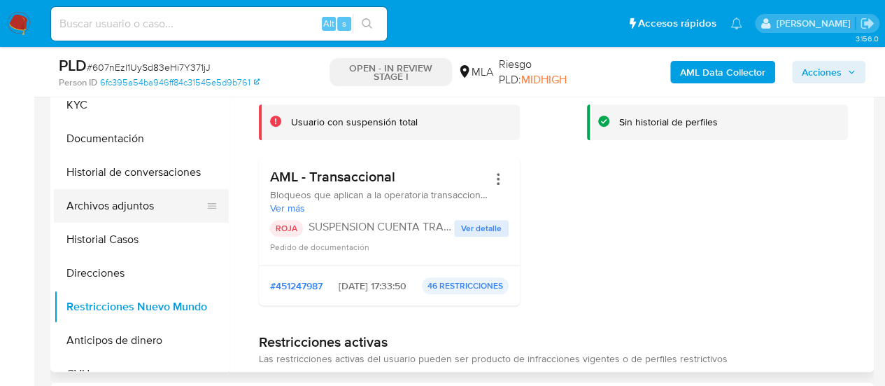
click at [129, 193] on button "Archivos adjuntos" at bounding box center [136, 206] width 164 height 34
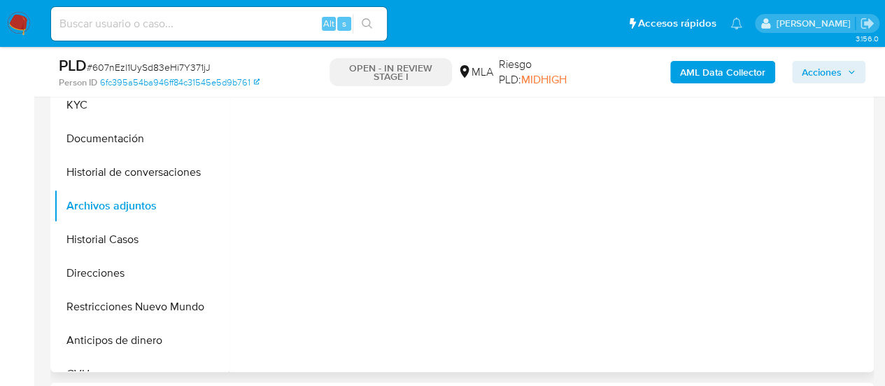
scroll to position [280, 0]
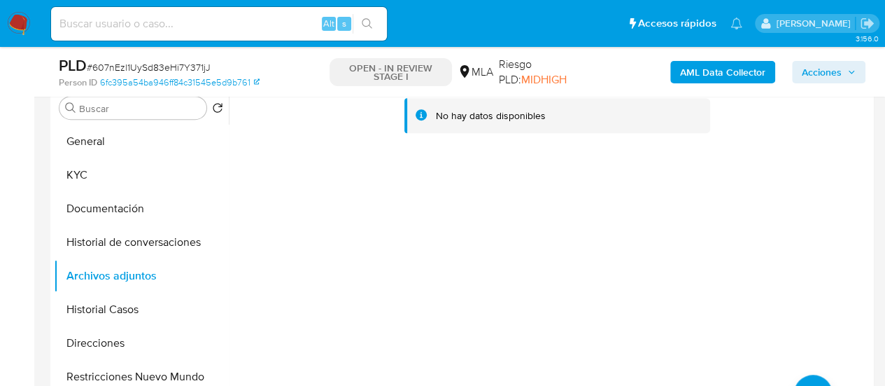
click at [685, 68] on b "AML Data Collector" at bounding box center [722, 72] width 85 height 22
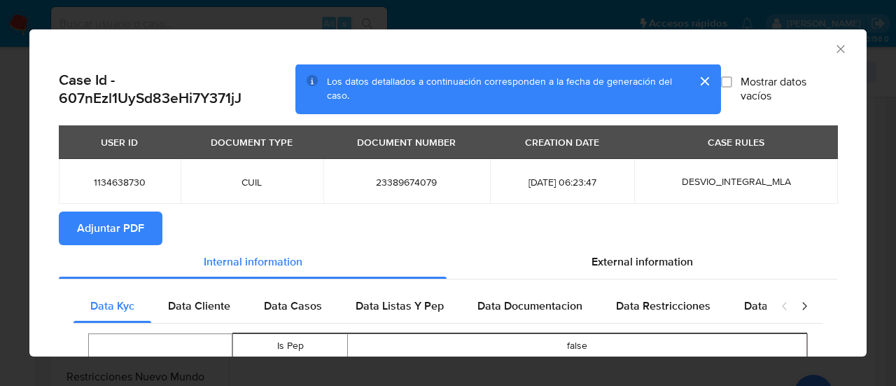
click at [109, 216] on span "Adjuntar PDF" at bounding box center [110, 228] width 67 height 31
click at [833, 47] on icon "Cerrar ventana" at bounding box center [840, 49] width 14 height 14
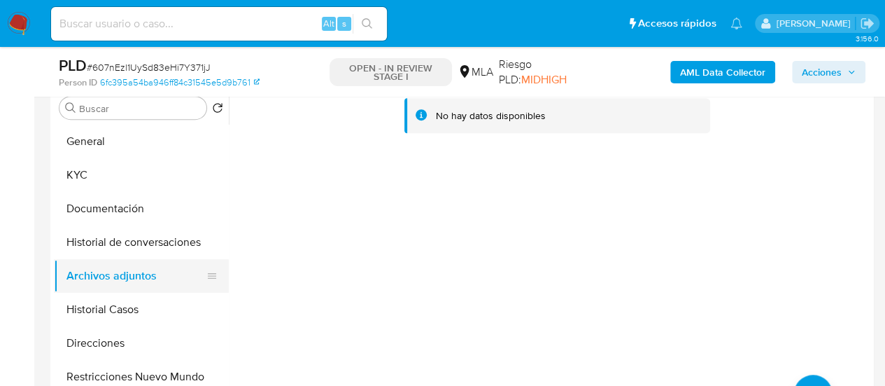
drag, startPoint x: 80, startPoint y: 182, endPoint x: 184, endPoint y: 260, distance: 129.9
click at [80, 181] on button "KYC" at bounding box center [141, 175] width 175 height 34
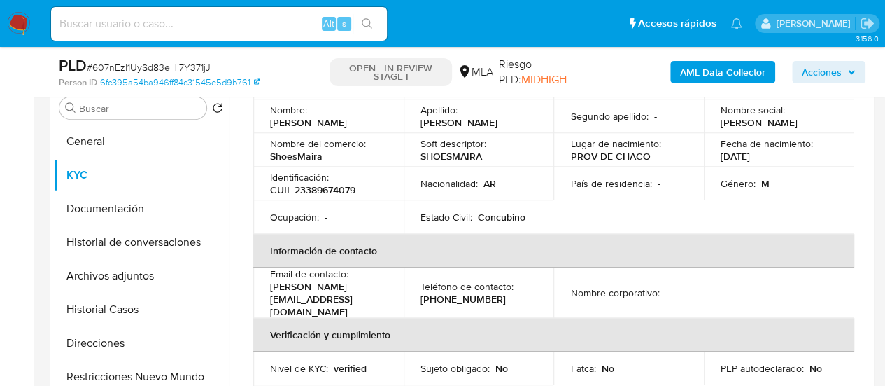
scroll to position [140, 0]
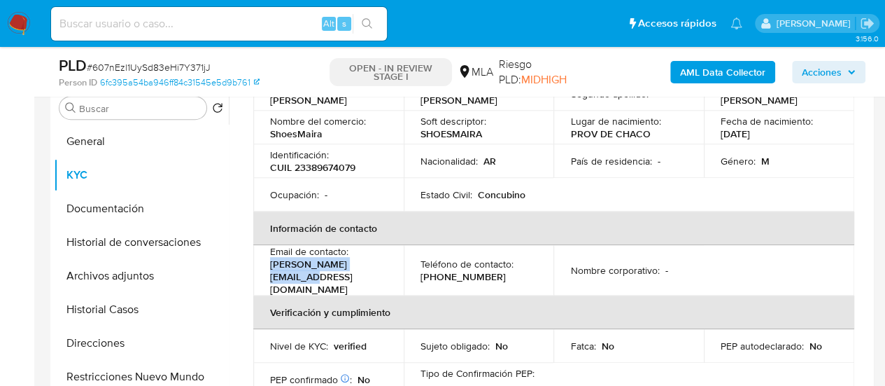
drag, startPoint x: 269, startPoint y: 264, endPoint x: 375, endPoint y: 267, distance: 105.7
click at [375, 267] on td "Email de contacto : francocarp.j@gmail.com" at bounding box center [328, 270] width 150 height 50
copy p "francocarp.j@gmail.com"
click at [101, 278] on button "Archivos adjuntos" at bounding box center [136, 276] width 164 height 34
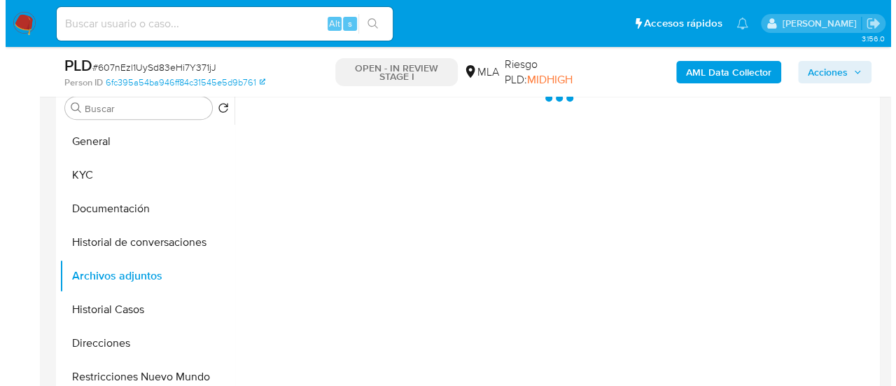
scroll to position [0, 0]
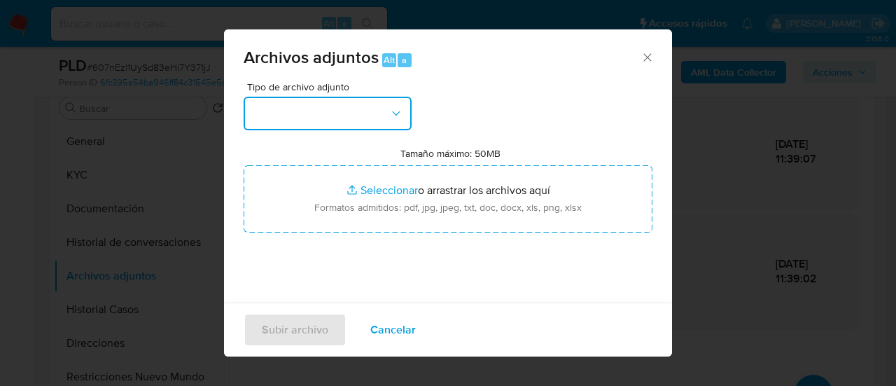
click at [275, 118] on button "button" at bounding box center [328, 114] width 168 height 34
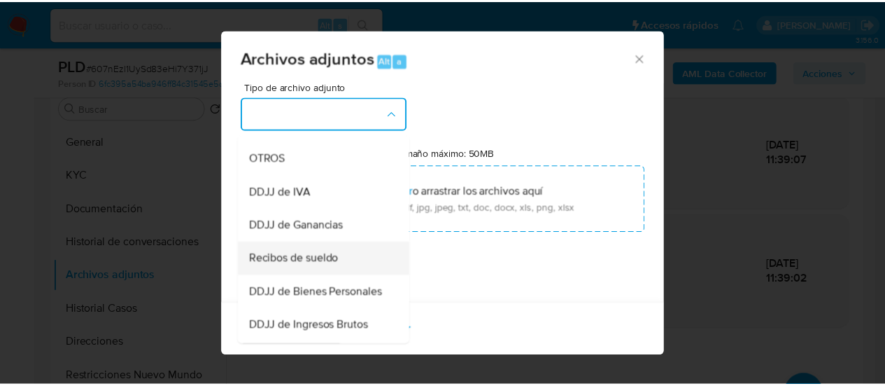
scroll to position [280, 0]
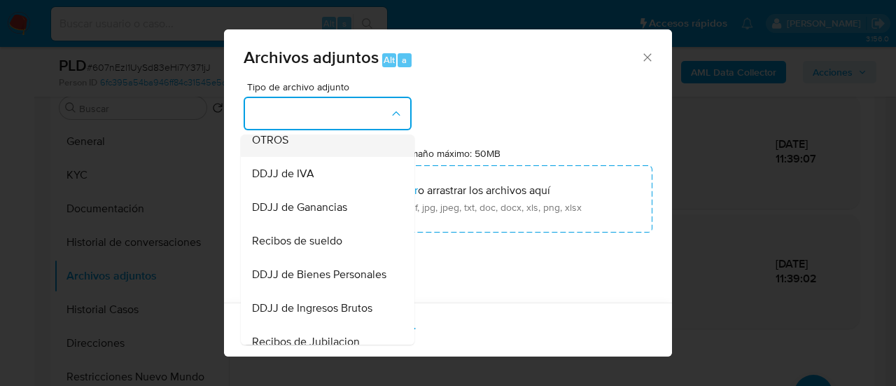
click at [278, 147] on span "OTROS" at bounding box center [270, 140] width 36 height 14
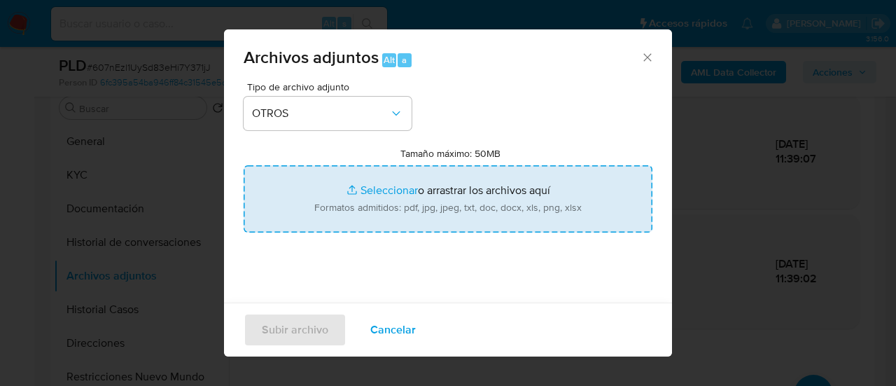
click at [407, 208] on input "Tamaño máximo: 50MB Seleccionar archivos" at bounding box center [448, 198] width 409 height 67
type input "C:\fakepath\Caselog 607nEzl1UySd83eHi7Y371jJ_2025_07_18_01_57_51.docx"
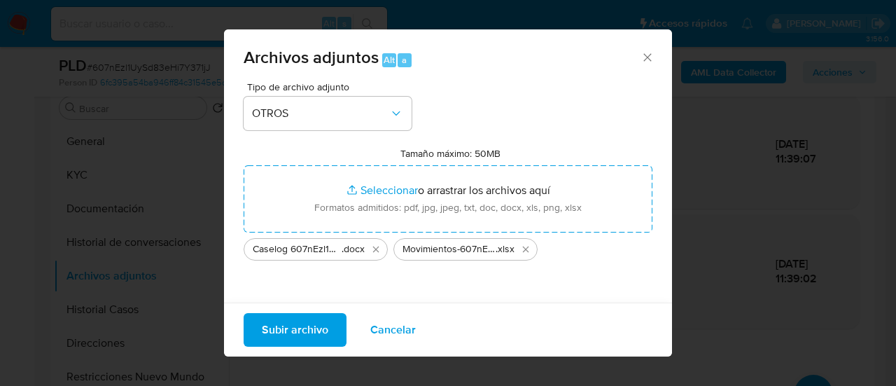
drag, startPoint x: 407, startPoint y: 208, endPoint x: 295, endPoint y: 328, distance: 163.4
click at [295, 328] on span "Subir archivo" at bounding box center [295, 329] width 66 height 31
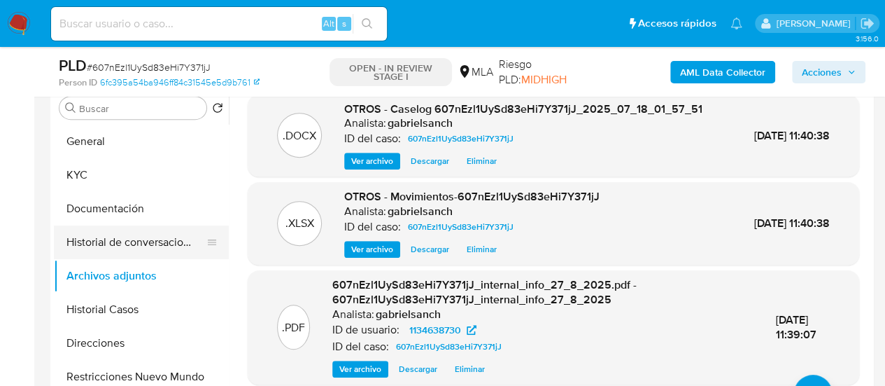
click at [121, 240] on button "Historial de conversaciones" at bounding box center [136, 242] width 164 height 34
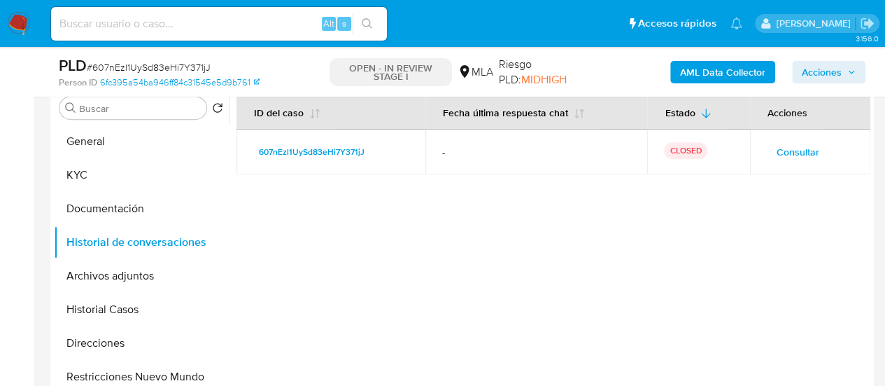
click at [833, 73] on span "Acciones" at bounding box center [822, 72] width 40 height 22
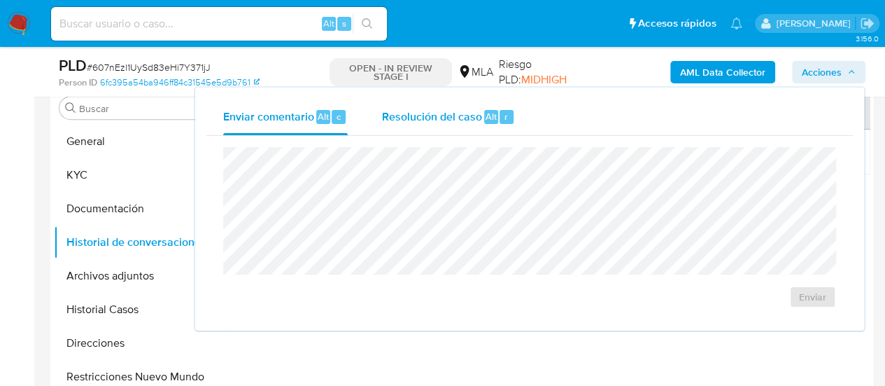
click at [414, 113] on span "Resolución del caso" at bounding box center [431, 116] width 100 height 16
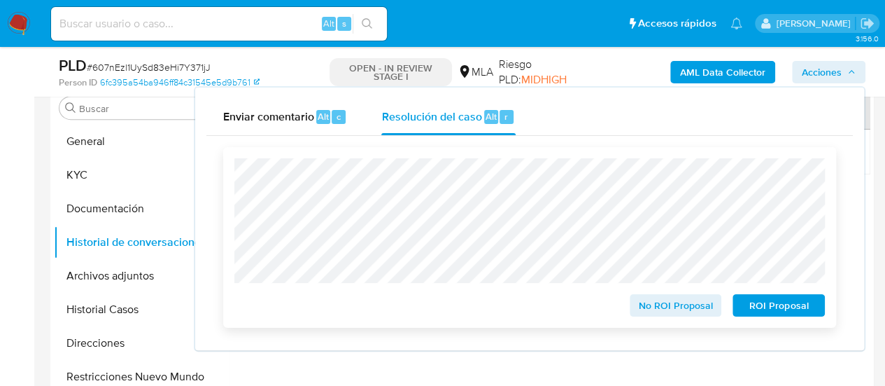
click at [782, 314] on span "ROI Proposal" at bounding box center [779, 305] width 73 height 20
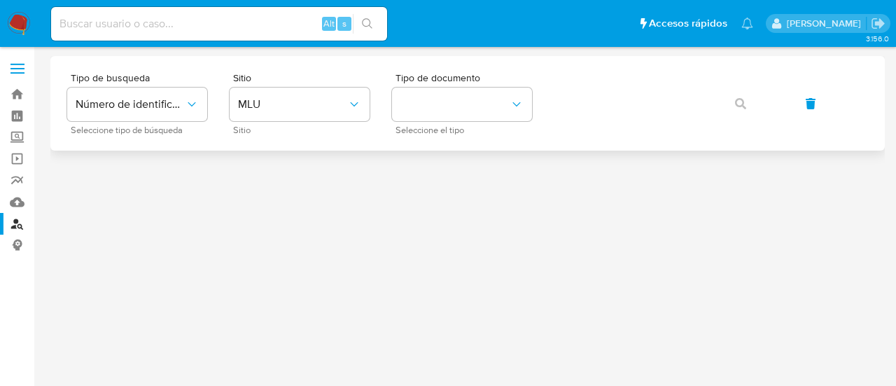
click at [390, 109] on div "Tipo de busqueda Número de identificación Seleccione tipo de búsqueda Sitio MLU…" at bounding box center [467, 103] width 801 height 61
drag, startPoint x: 329, startPoint y: 98, endPoint x: 332, endPoint y: 119, distance: 21.2
click at [329, 97] on span "MLU" at bounding box center [292, 104] width 109 height 14
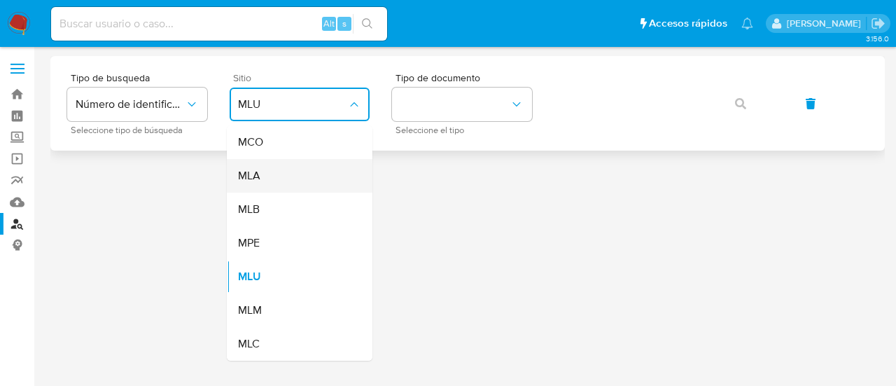
click at [326, 170] on div "MLA" at bounding box center [295, 176] width 115 height 34
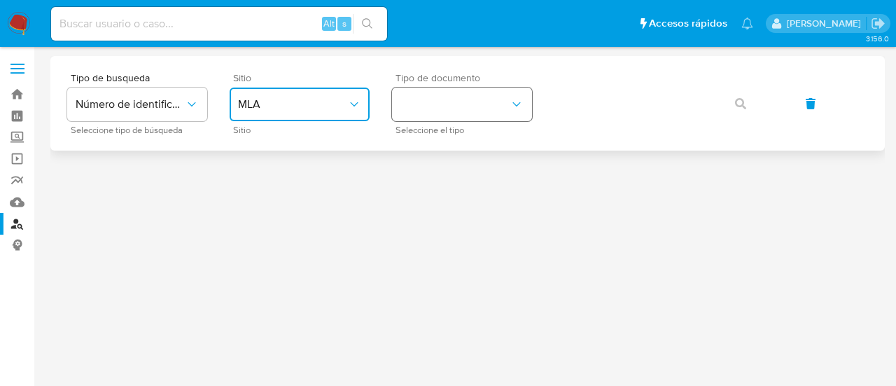
click at [467, 94] on button "identificationType" at bounding box center [462, 104] width 140 height 34
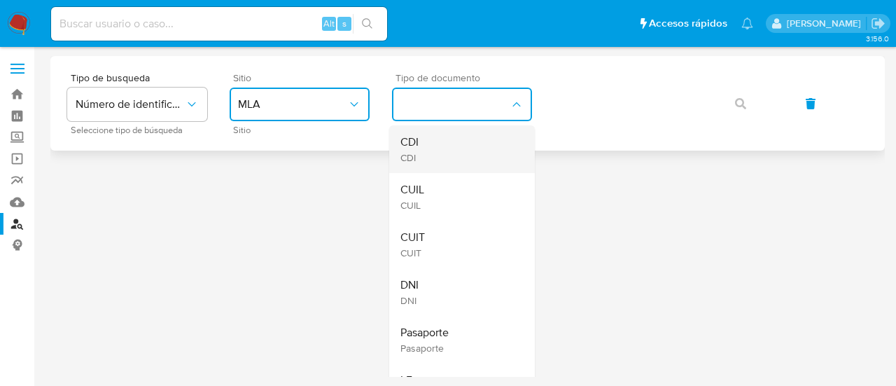
click at [470, 160] on div "CDI CDI" at bounding box center [457, 149] width 115 height 48
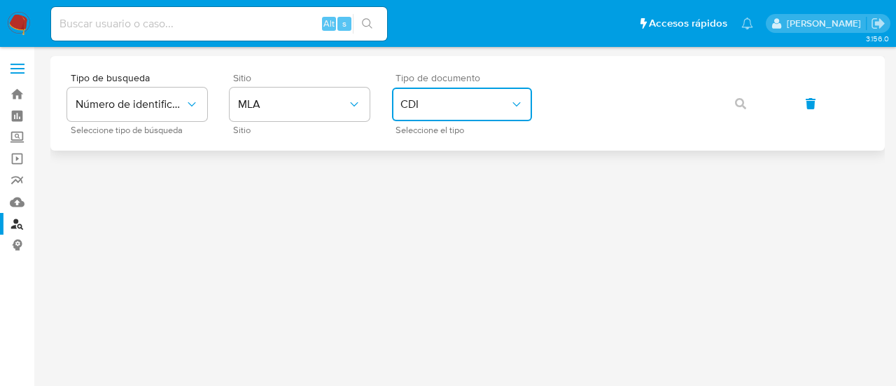
click at [482, 87] on button "CDI" at bounding box center [462, 104] width 140 height 34
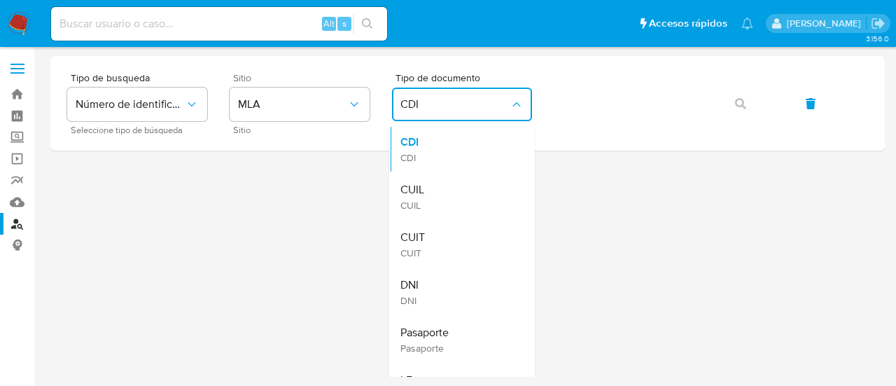
click at [495, 182] on div "CUIL CUIL" at bounding box center [457, 197] width 115 height 48
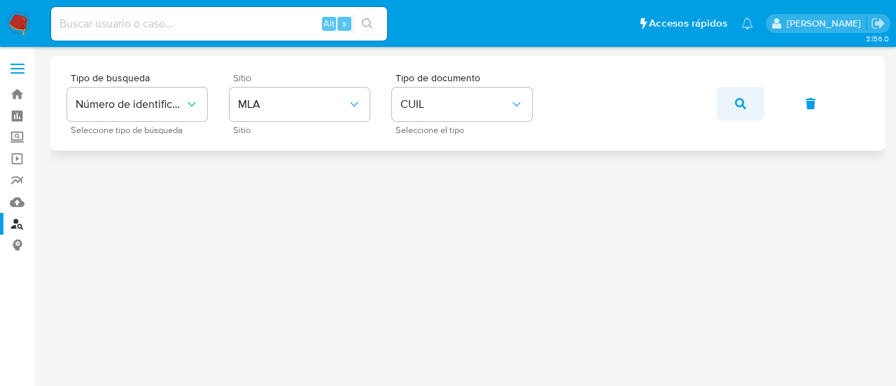
click at [739, 100] on icon "button" at bounding box center [740, 103] width 11 height 11
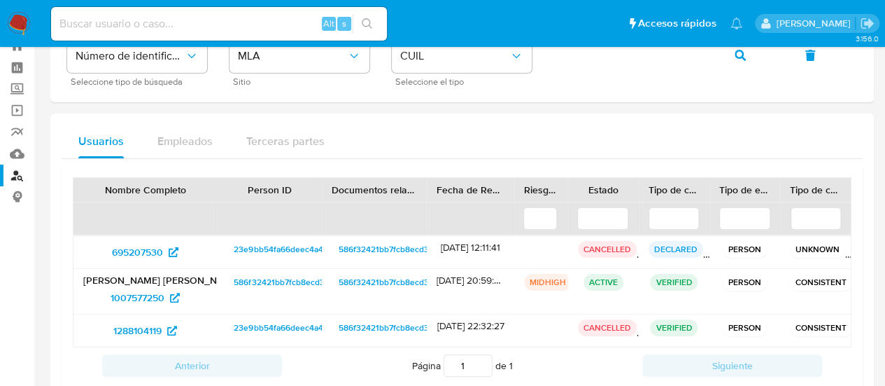
scroll to position [70, 0]
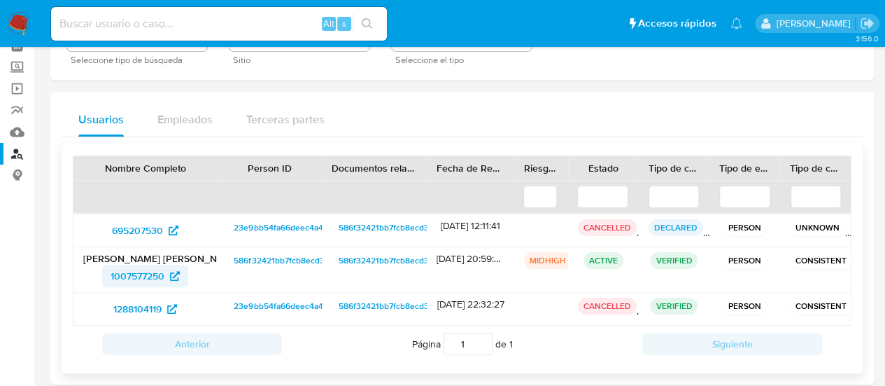
click at [148, 281] on span "1007577250" at bounding box center [138, 276] width 54 height 22
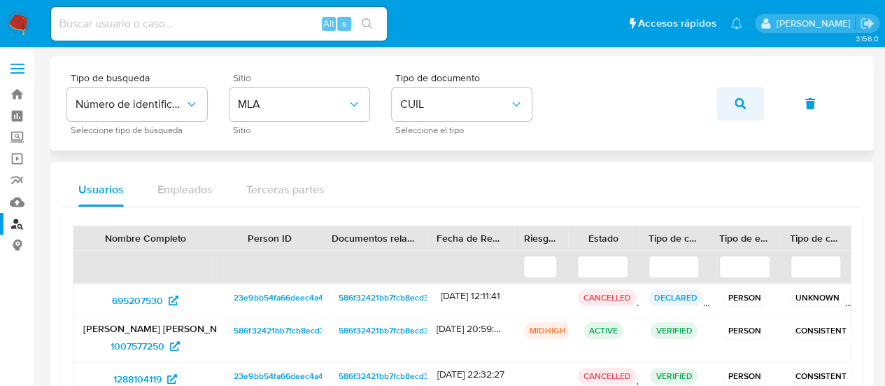
click at [735, 99] on icon "button" at bounding box center [740, 103] width 11 height 11
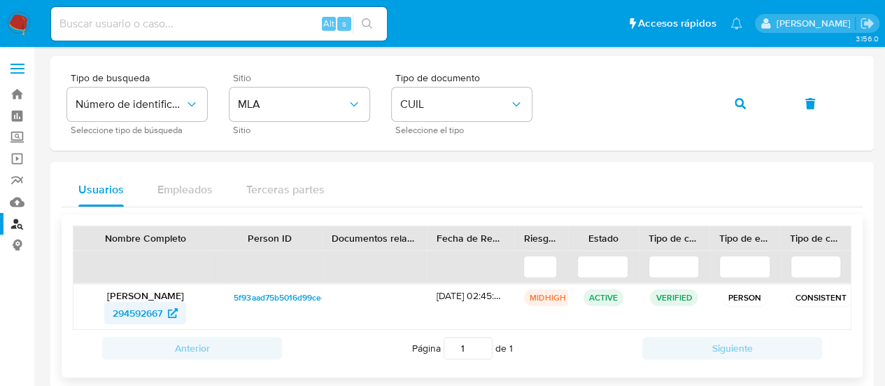
click at [153, 314] on span "294592667" at bounding box center [138, 313] width 50 height 22
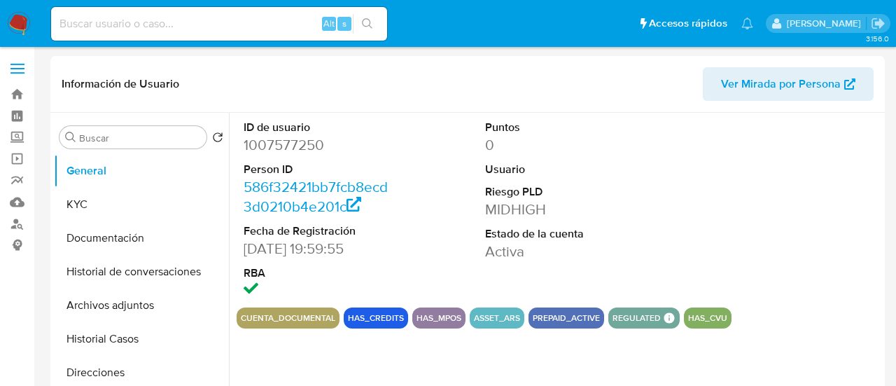
select select "10"
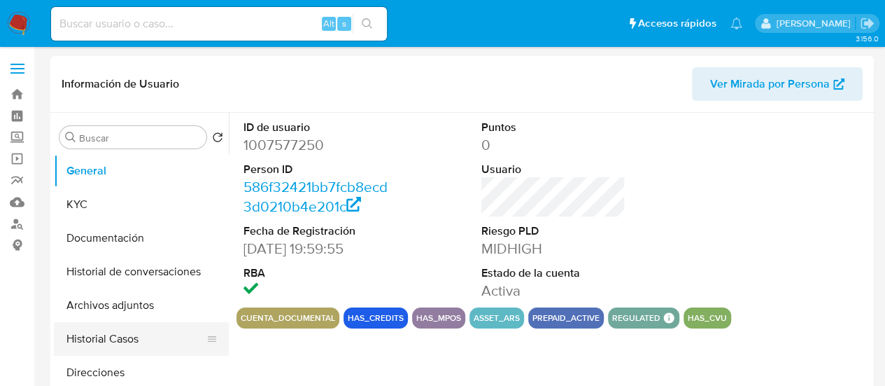
click at [92, 337] on button "Historial Casos" at bounding box center [136, 339] width 164 height 34
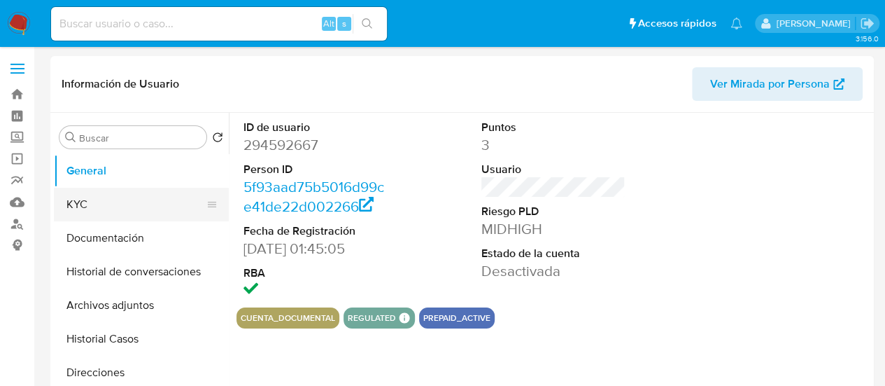
click at [94, 189] on button "KYC" at bounding box center [136, 205] width 164 height 34
select select "10"
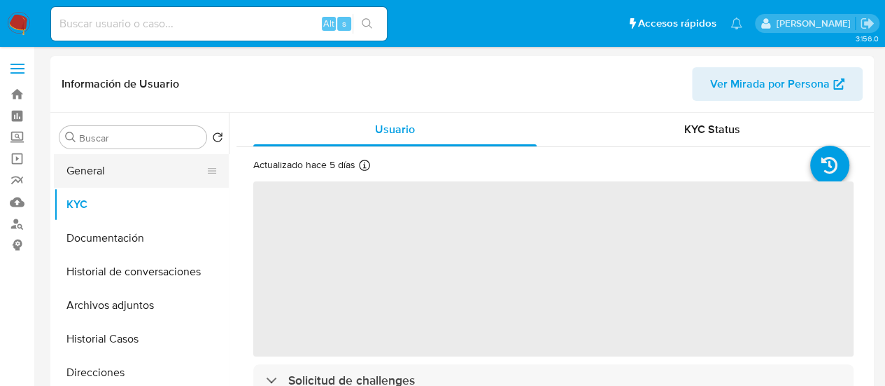
click at [92, 179] on button "General" at bounding box center [136, 171] width 164 height 34
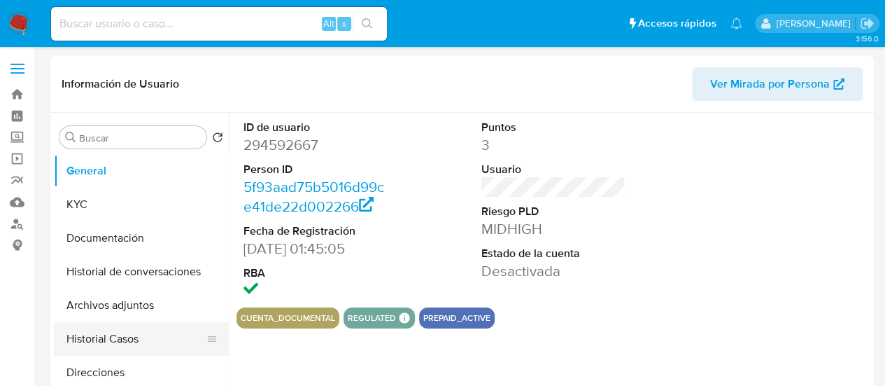
click at [140, 339] on button "Historial Casos" at bounding box center [136, 339] width 164 height 34
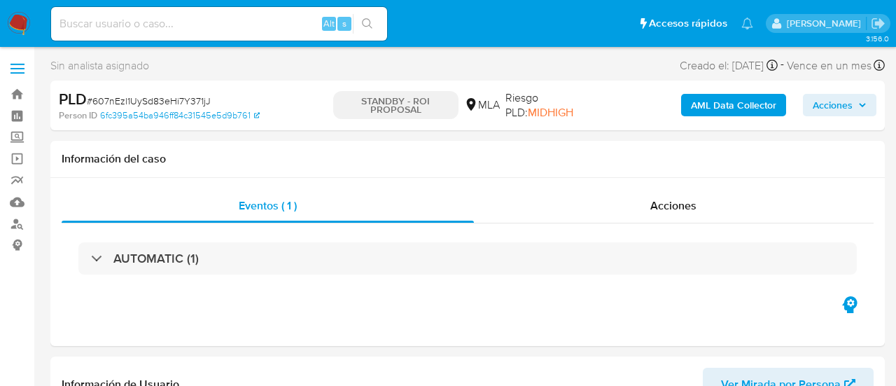
select select "10"
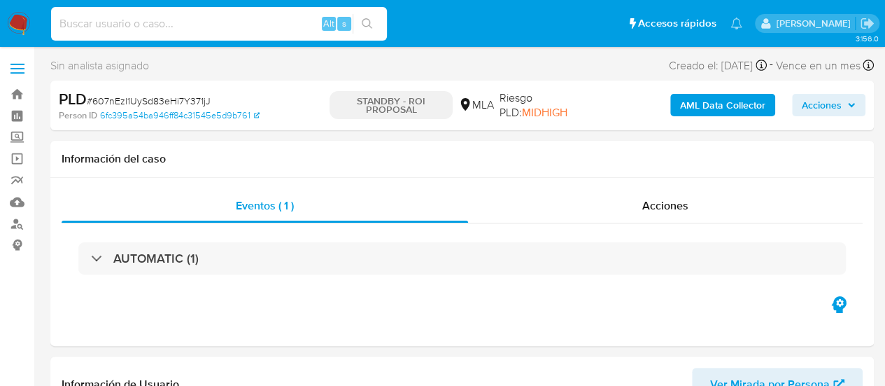
click at [199, 25] on input at bounding box center [219, 24] width 336 height 18
paste input "7uKpIcrQwq2UgjXEnSrSqJam"
type input "7uKpIcrQwq2UgjXEnSrSqJam"
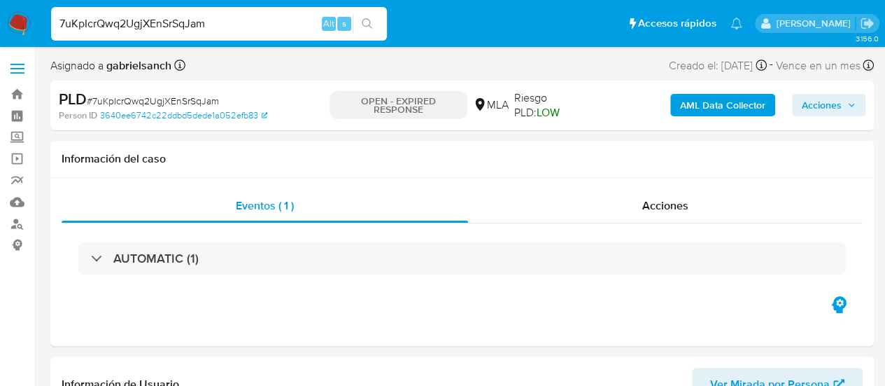
select select "10"
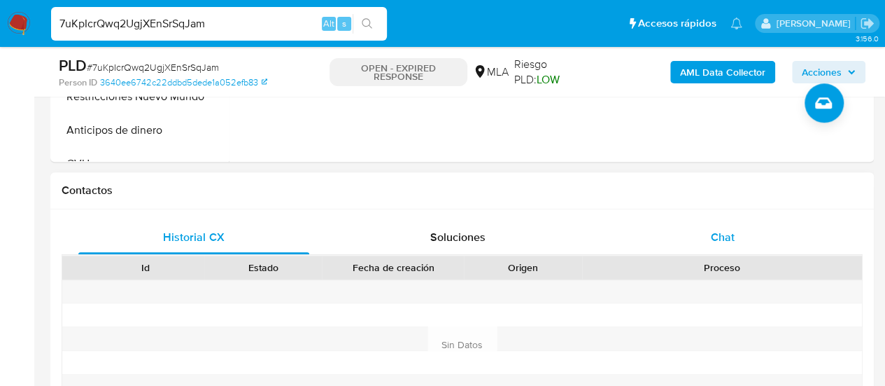
click at [673, 232] on div "Chat" at bounding box center [722, 237] width 231 height 34
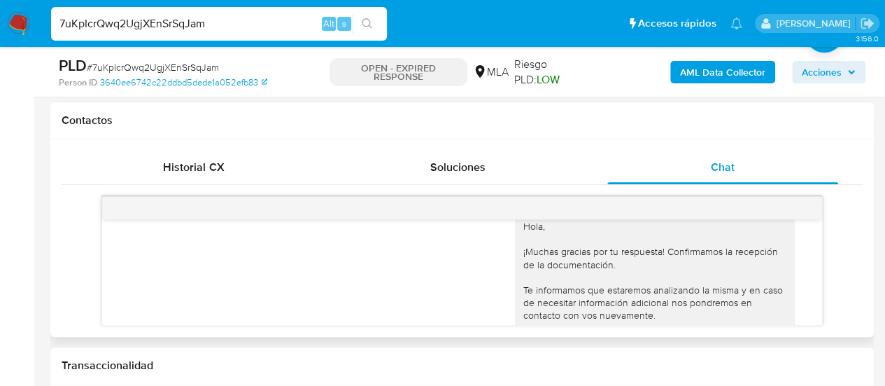
scroll to position [1806, 0]
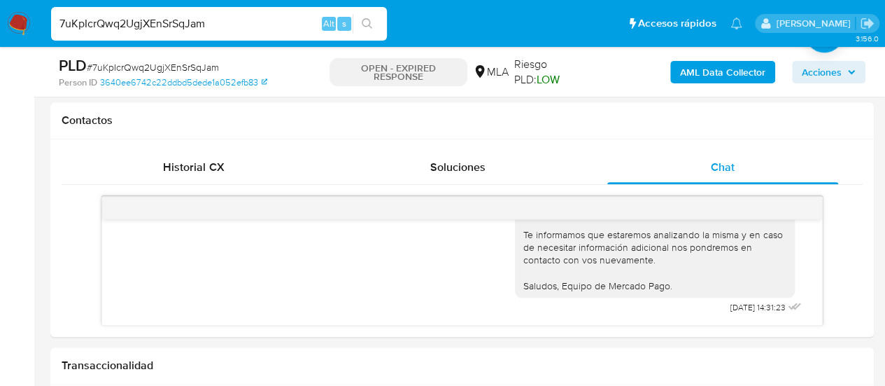
click at [146, 22] on input "7uKpIcrQwq2UgjXEnSrSqJam" at bounding box center [219, 24] width 336 height 18
paste input "VFs99jVnIcTFNoCfAN8vwXdc"
type input "VFs99jVnIcTFNoCfAN8vwXdc"
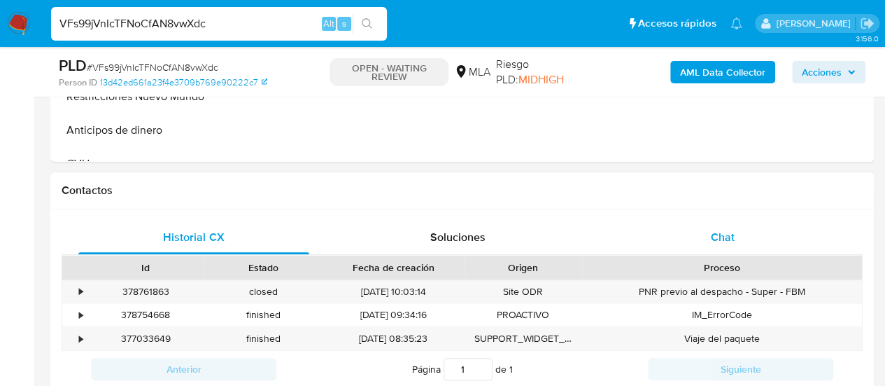
click at [735, 220] on div "Chat" at bounding box center [722, 237] width 231 height 34
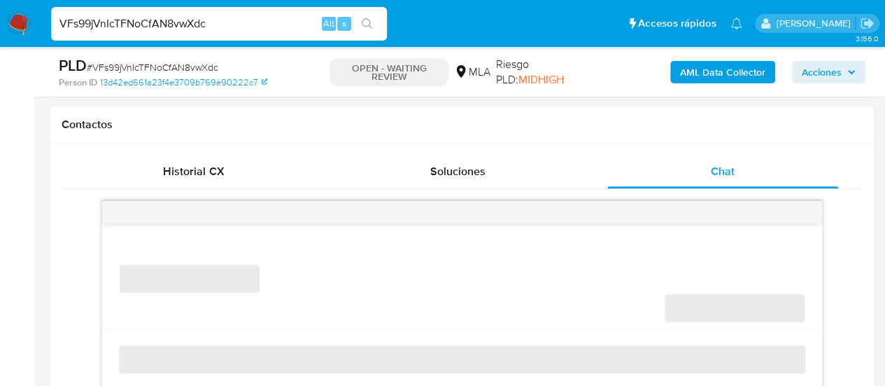
select select "10"
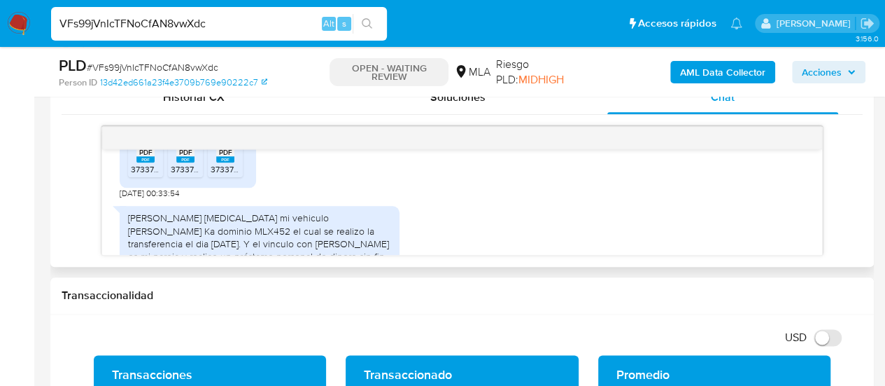
scroll to position [2361, 0]
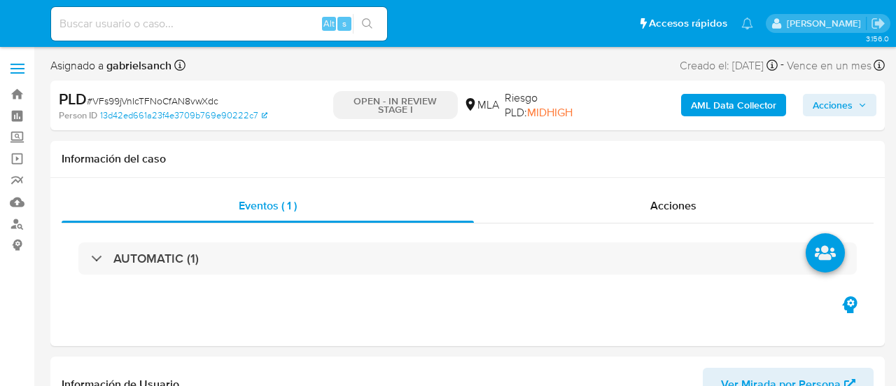
select select "10"
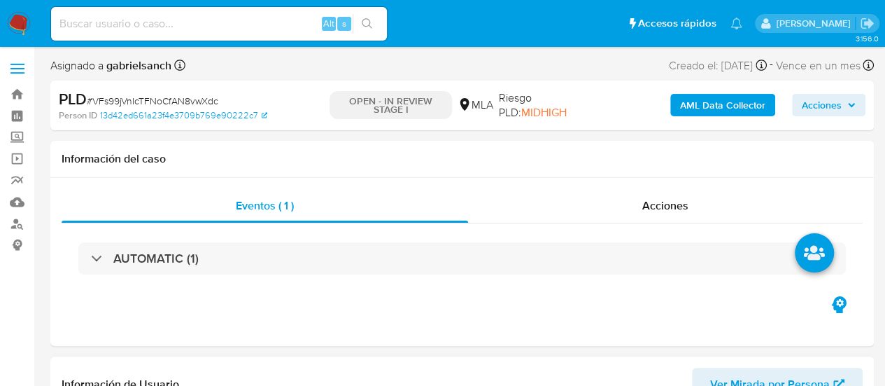
scroll to position [490, 0]
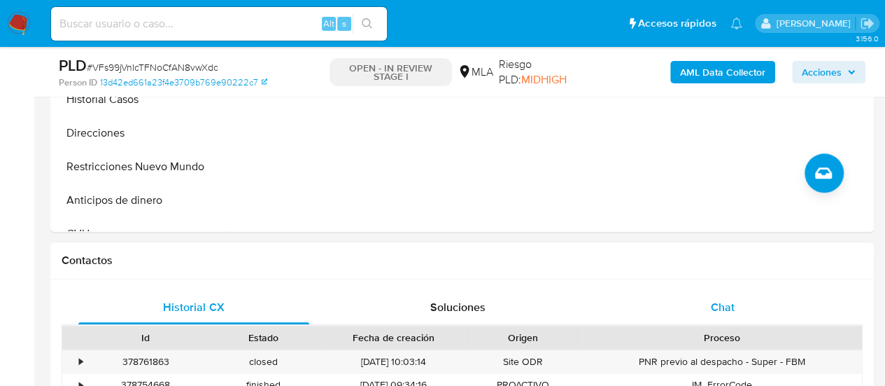
click at [719, 300] on span "Chat" at bounding box center [723, 307] width 24 height 16
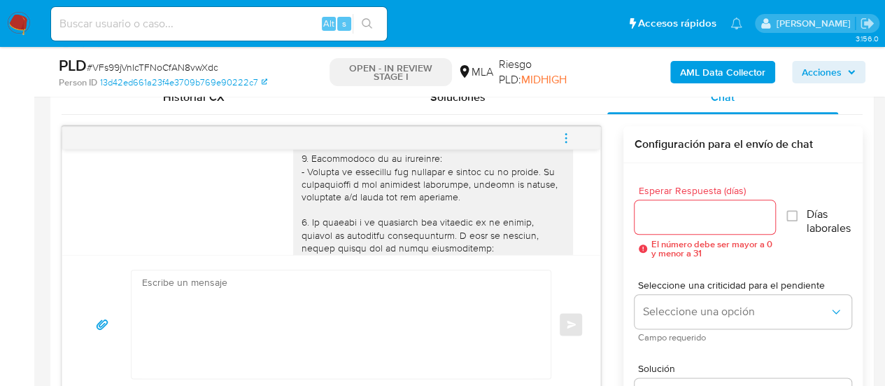
scroll to position [1241, 0]
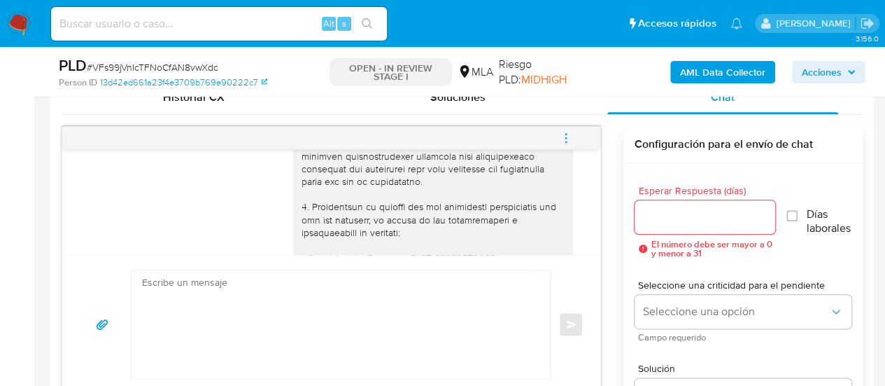
click at [359, 296] on textarea at bounding box center [337, 324] width 391 height 108
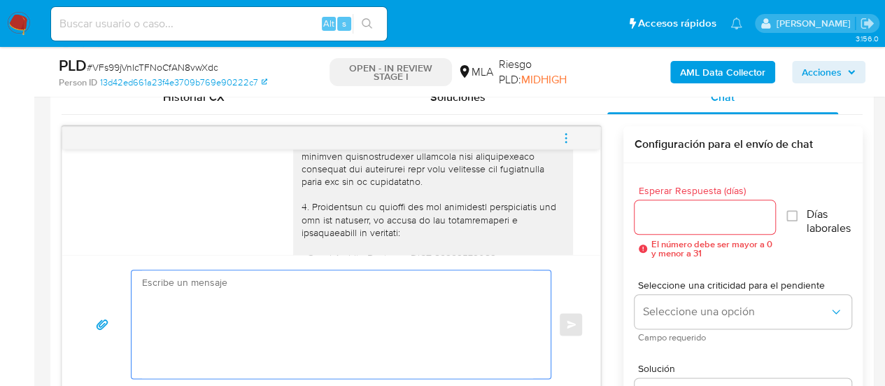
paste textarea "Hola, ¡Muchas gracias por tu respuesta! Confirmamos la recepción de la document…"
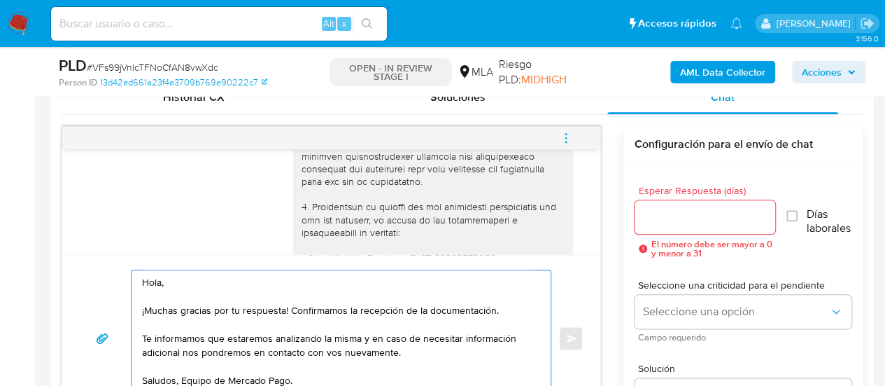
scroll to position [713, 0]
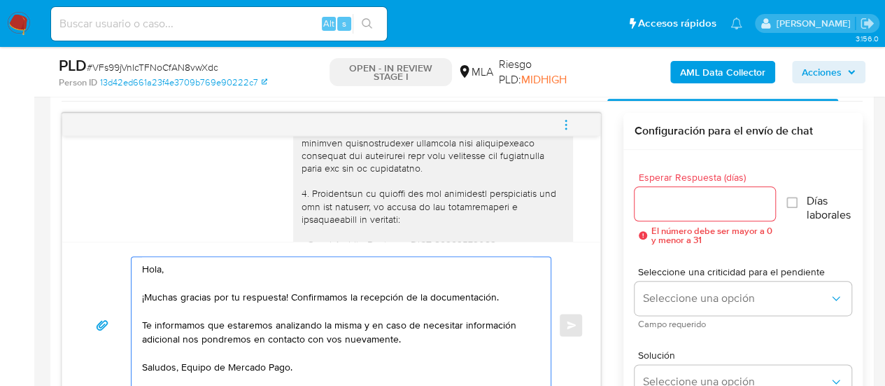
type textarea "Hola, ¡Muchas gracias por tu respuesta! Confirmamos la recepción de la document…"
click at [696, 211] on input "Esperar Respuesta (días)" at bounding box center [705, 204] width 141 height 18
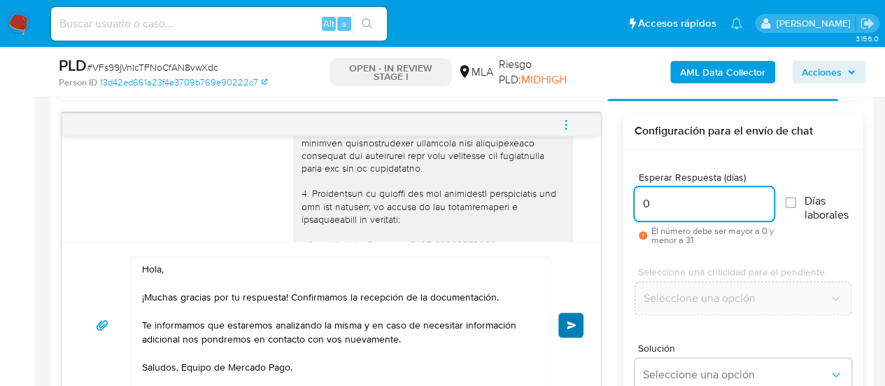
type input "0"
click at [573, 314] on button "Enviar" at bounding box center [570, 324] width 25 height 25
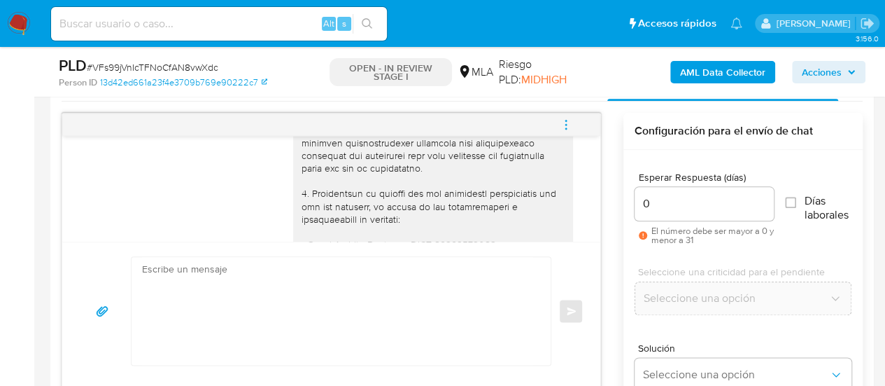
scroll to position [2529, 0]
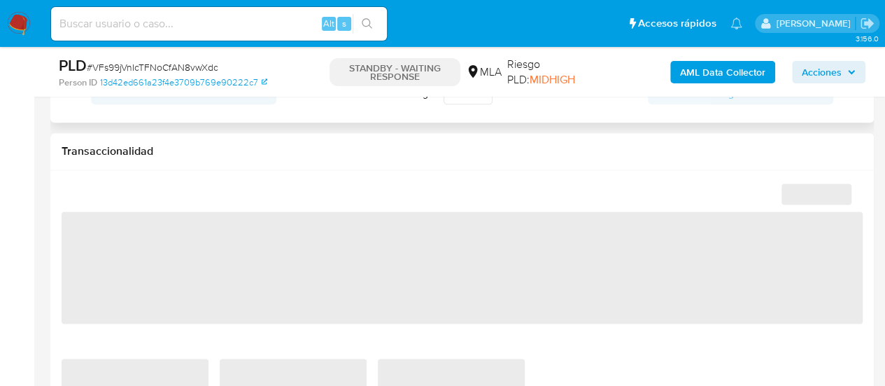
scroll to position [630, 0]
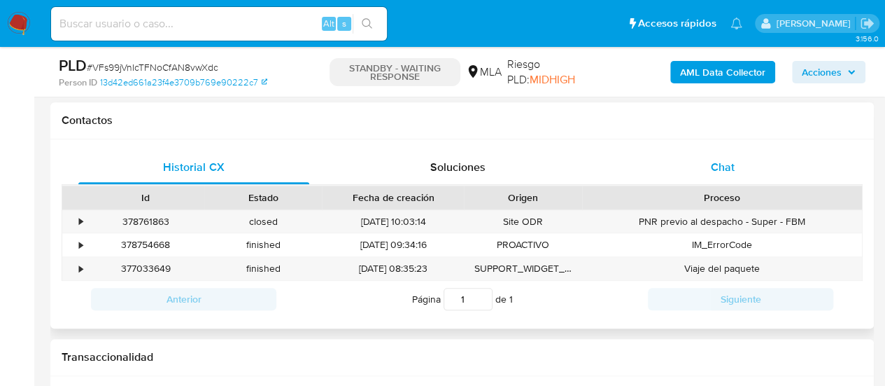
click at [715, 152] on div "Chat" at bounding box center [722, 167] width 231 height 34
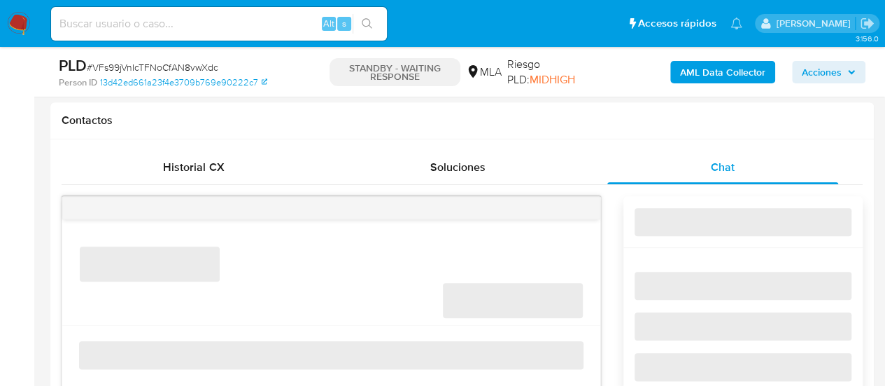
select select "10"
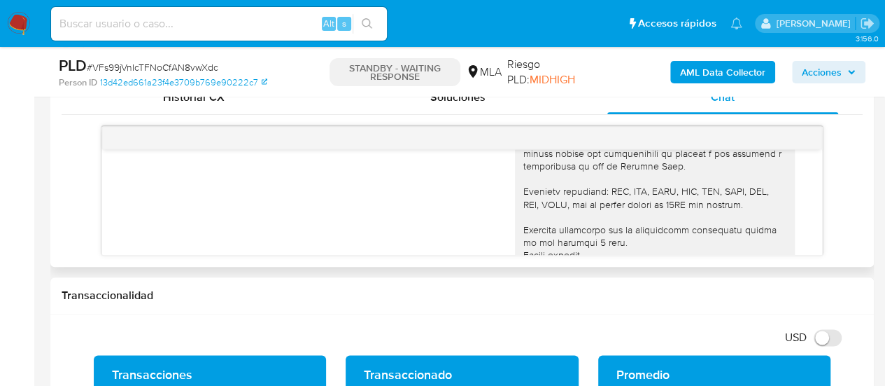
scroll to position [2529, 0]
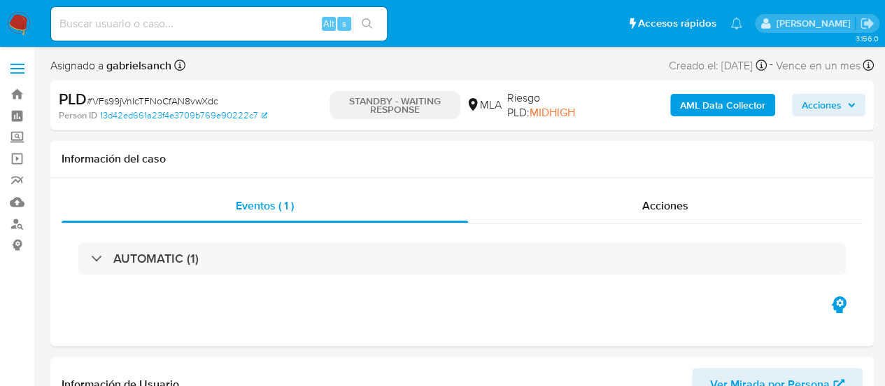
select select "10"
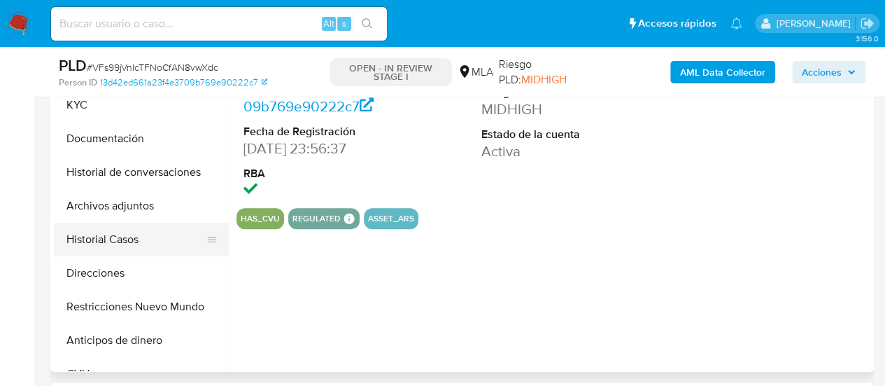
click at [115, 209] on button "Archivos adjuntos" at bounding box center [141, 206] width 175 height 34
select select "10"
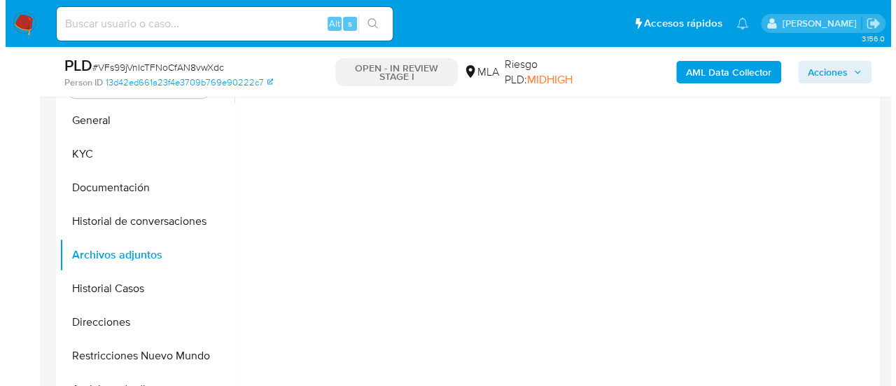
scroll to position [280, 0]
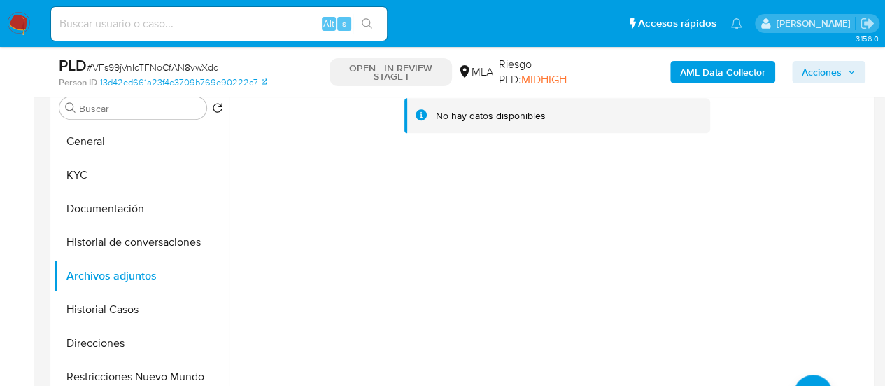
click at [724, 76] on b "AML Data Collector" at bounding box center [722, 72] width 85 height 22
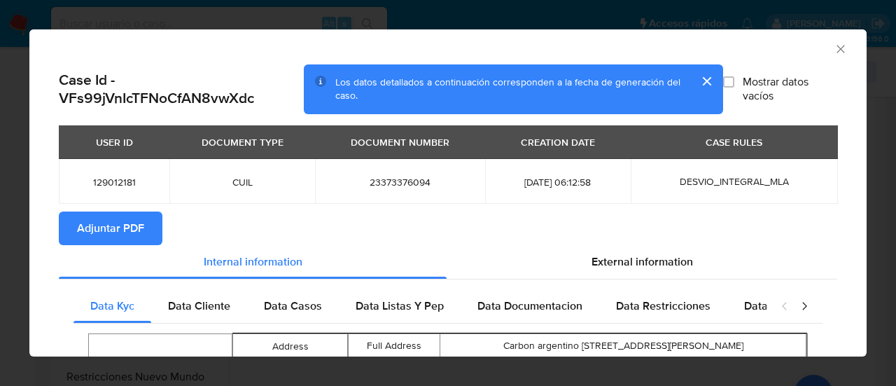
click at [117, 223] on span "Adjuntar PDF" at bounding box center [110, 228] width 67 height 31
click at [836, 48] on icon "Cerrar ventana" at bounding box center [840, 49] width 8 height 8
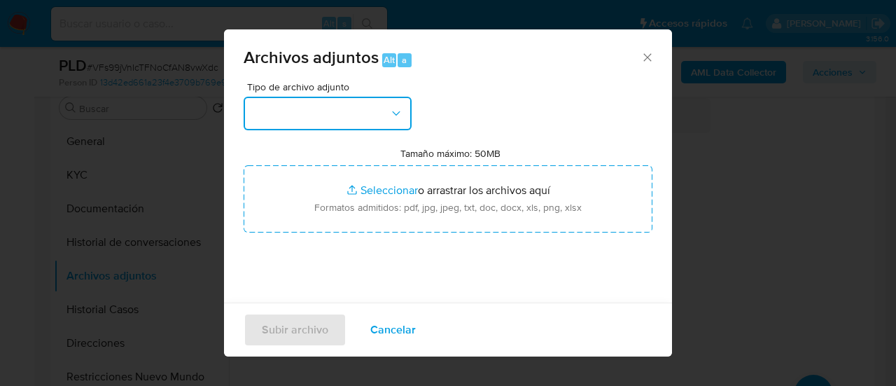
click at [374, 113] on button "button" at bounding box center [328, 114] width 168 height 34
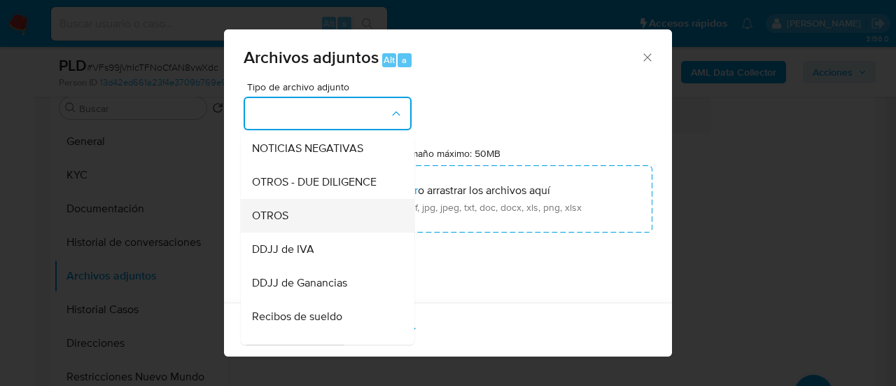
scroll to position [210, 0]
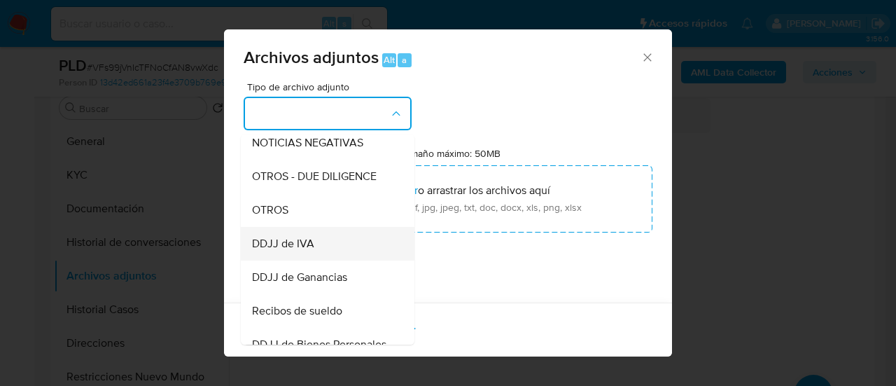
click at [273, 247] on div "DDJJ de IVA" at bounding box center [323, 244] width 143 height 34
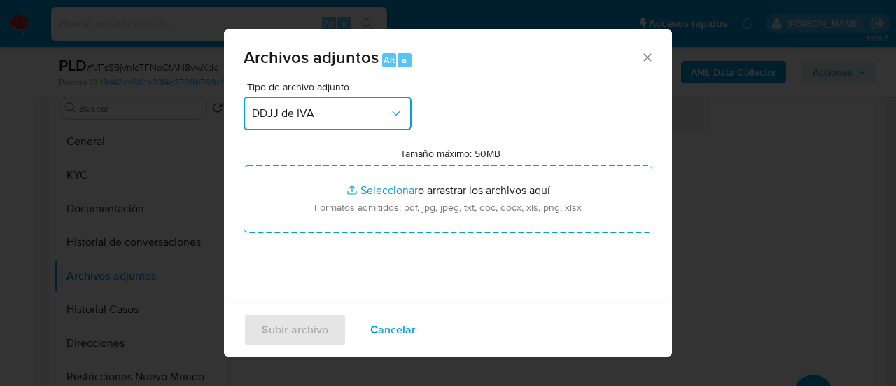
click at [308, 125] on button "DDJJ de IVA" at bounding box center [328, 114] width 168 height 34
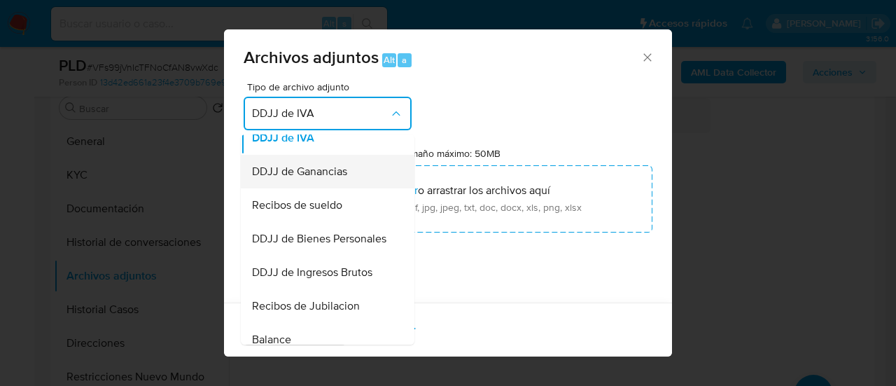
scroll to position [298, 0]
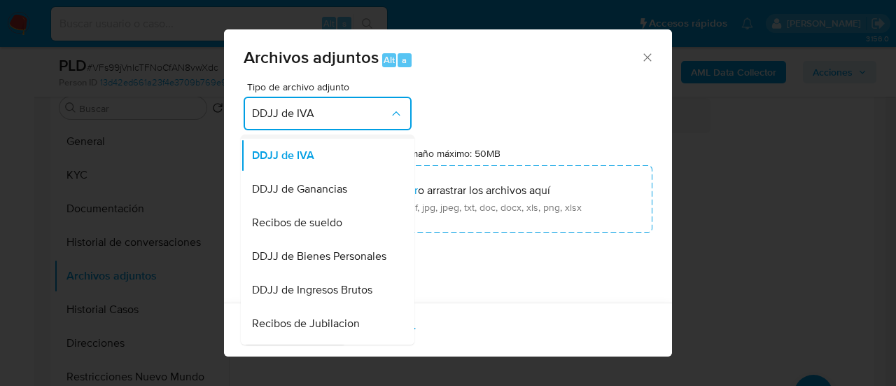
click at [280, 129] on span "OTROS" at bounding box center [270, 122] width 36 height 14
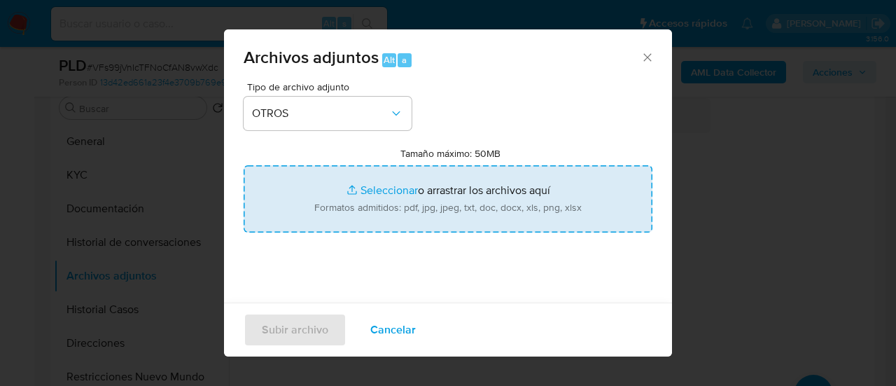
click at [389, 184] on input "Tamaño máximo: 50MB Seleccionar archivos" at bounding box center [448, 198] width 409 height 67
type input "C:\fakepath\Recibo de sueldo julio.pdf"
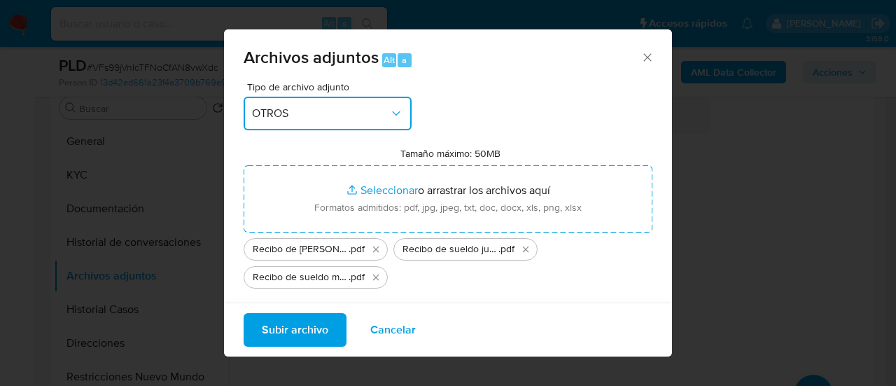
click at [329, 115] on span "OTROS" at bounding box center [320, 113] width 137 height 14
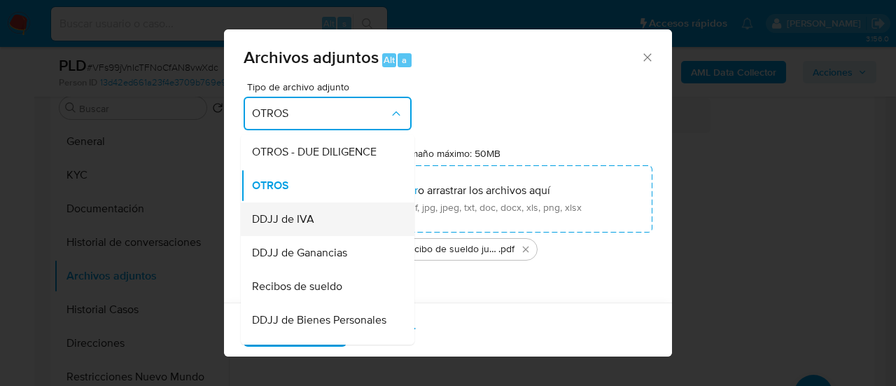
scroll to position [265, 0]
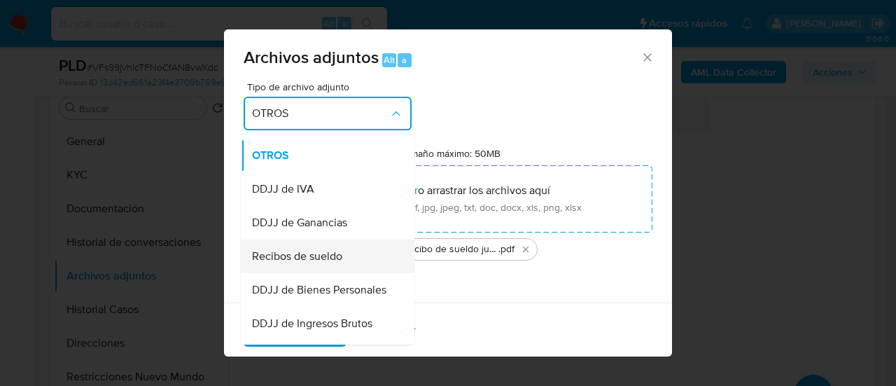
click at [304, 262] on span "Recibos de sueldo" at bounding box center [297, 256] width 90 height 14
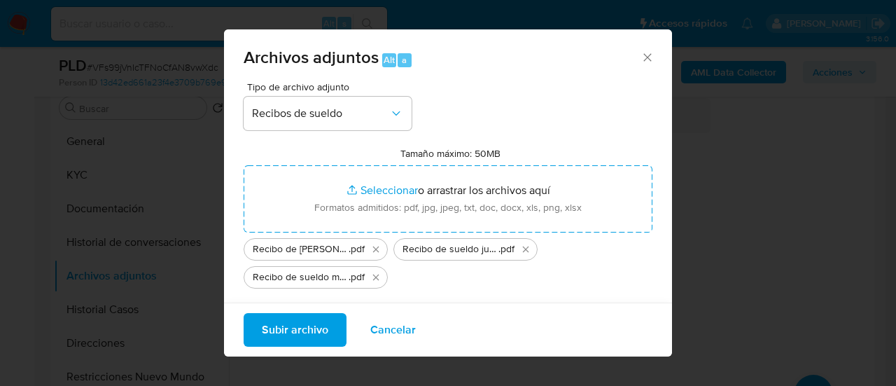
click at [302, 323] on span "Subir archivo" at bounding box center [295, 329] width 66 height 31
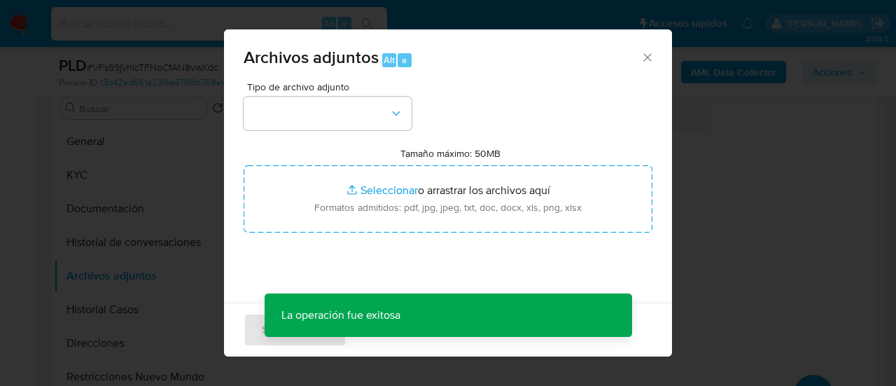
click at [318, 92] on span "Tipo de archivo adjunto" at bounding box center [331, 87] width 168 height 10
click at [323, 94] on div "Tipo de archivo adjunto" at bounding box center [328, 106] width 168 height 48
click at [332, 101] on button "button" at bounding box center [328, 114] width 168 height 34
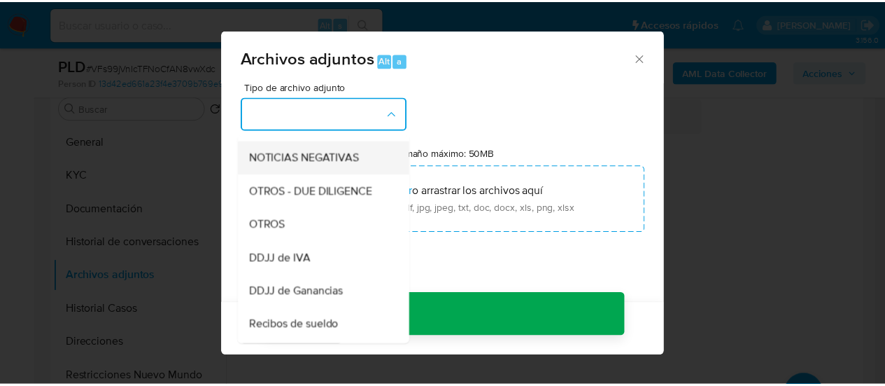
scroll to position [210, 0]
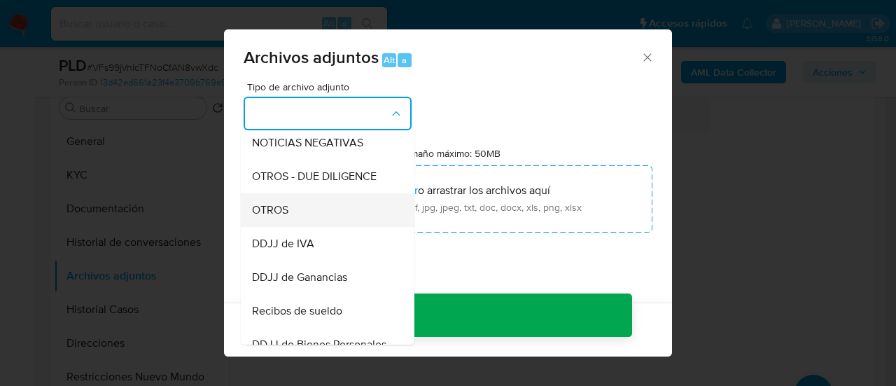
click at [311, 227] on div "OTROS" at bounding box center [323, 210] width 143 height 34
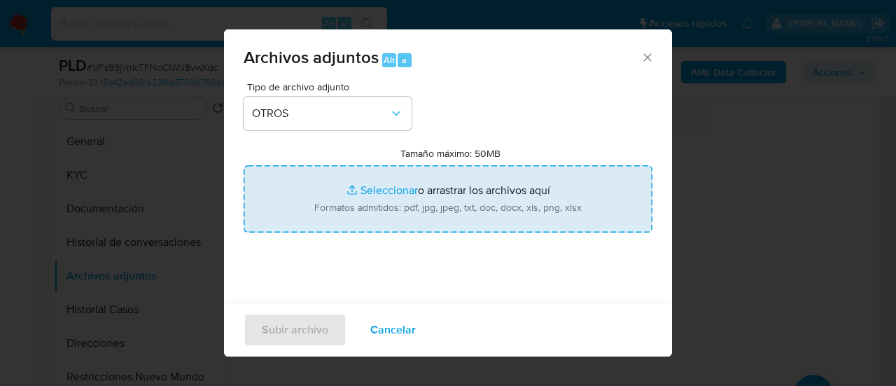
click at [319, 219] on input "Tamaño máximo: 50MB Seleccionar archivos" at bounding box center [448, 198] width 409 height 67
type input "C:\fakepath\Caselog VFs99jVnIcTFNoCfAN8vwXdc_2025_07_17_23_40_45.docx"
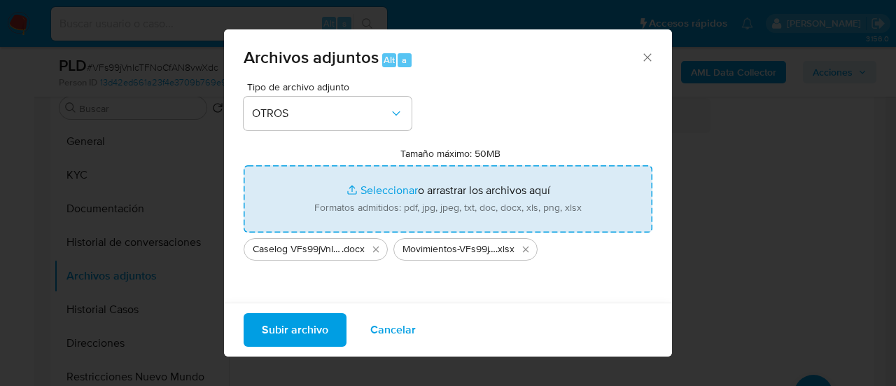
click at [293, 327] on span "Subir archivo" at bounding box center [295, 329] width 66 height 31
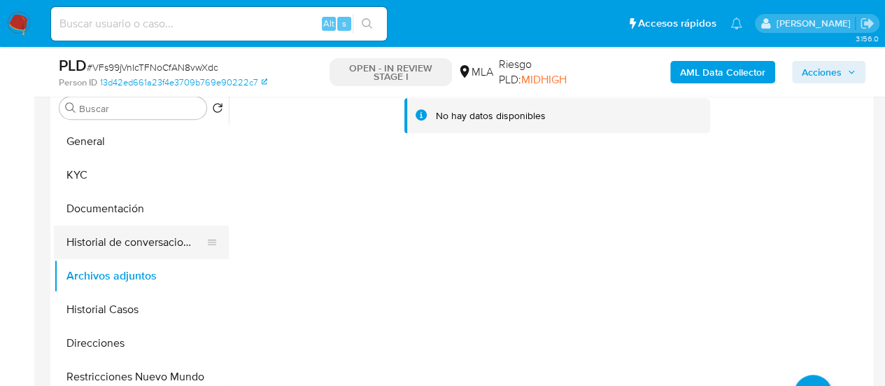
click at [109, 248] on button "Historial de conversaciones" at bounding box center [136, 242] width 164 height 34
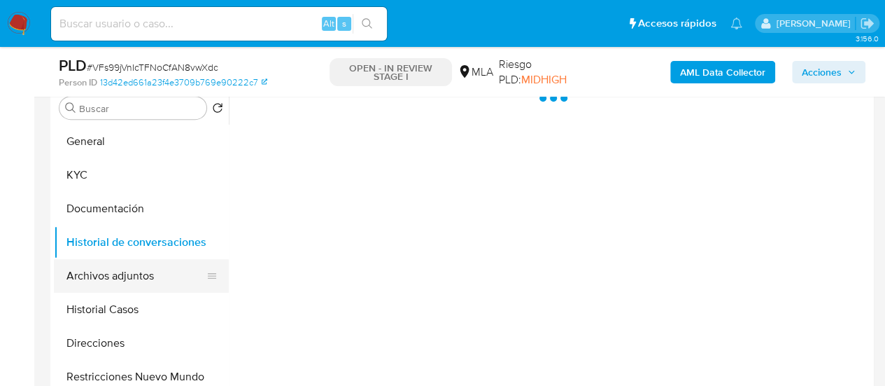
click at [116, 277] on button "Archivos adjuntos" at bounding box center [136, 276] width 164 height 34
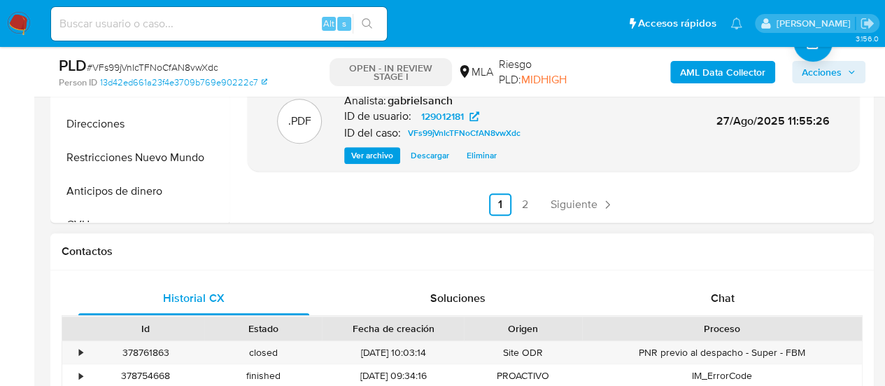
scroll to position [630, 0]
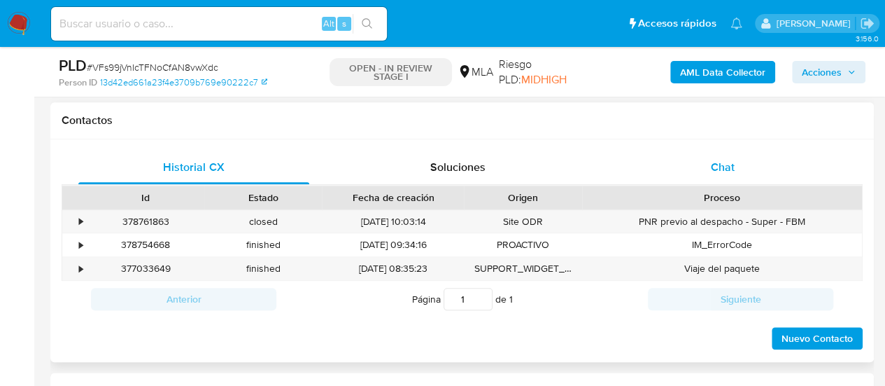
click at [684, 167] on div "Chat" at bounding box center [722, 167] width 231 height 34
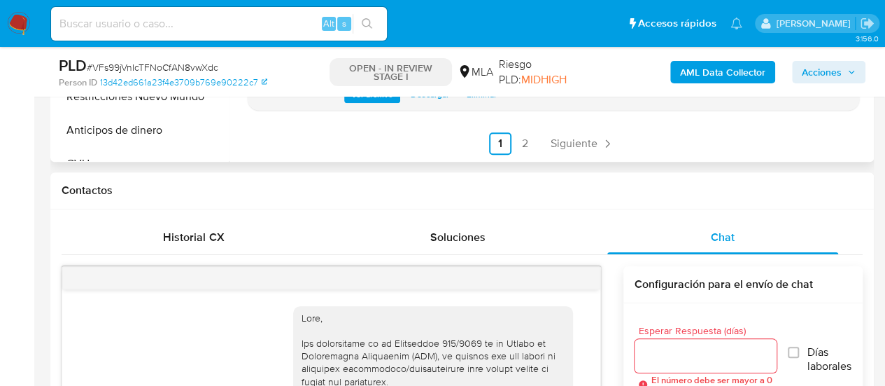
scroll to position [2529, 0]
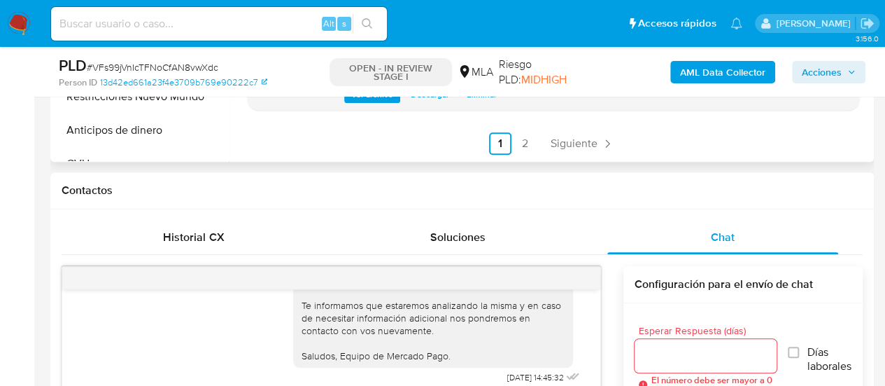
click at [520, 140] on link "2" at bounding box center [525, 143] width 22 height 22
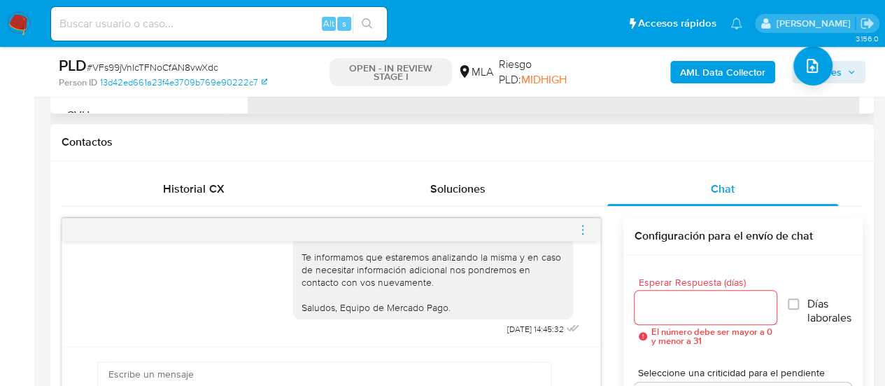
scroll to position [630, 0]
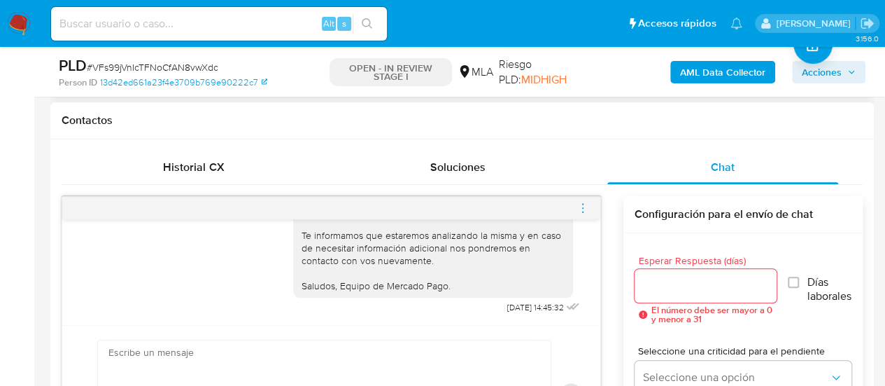
click at [575, 201] on div at bounding box center [331, 208] width 538 height 22
click at [578, 209] on icon "menu-action" at bounding box center [583, 208] width 13 height 13
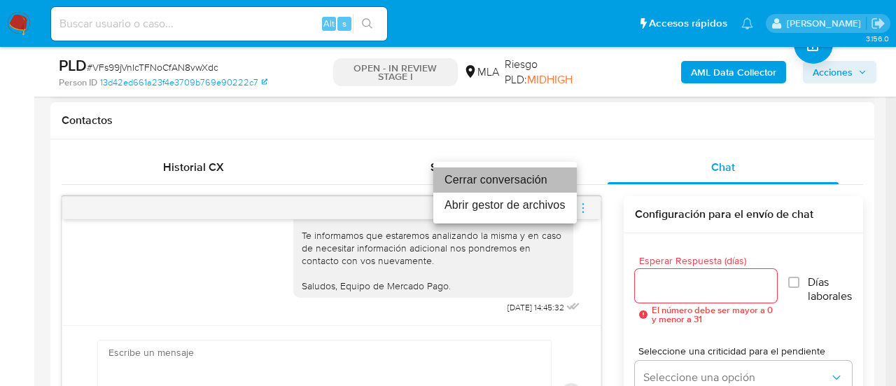
click at [523, 178] on li "Cerrar conversación" at bounding box center [504, 179] width 143 height 25
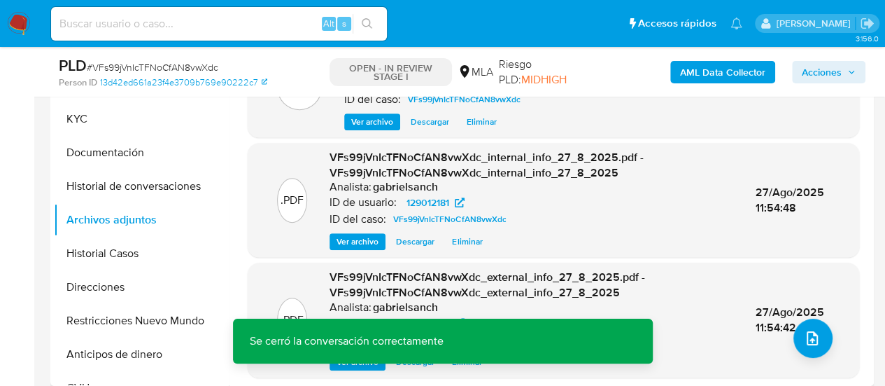
scroll to position [70, 0]
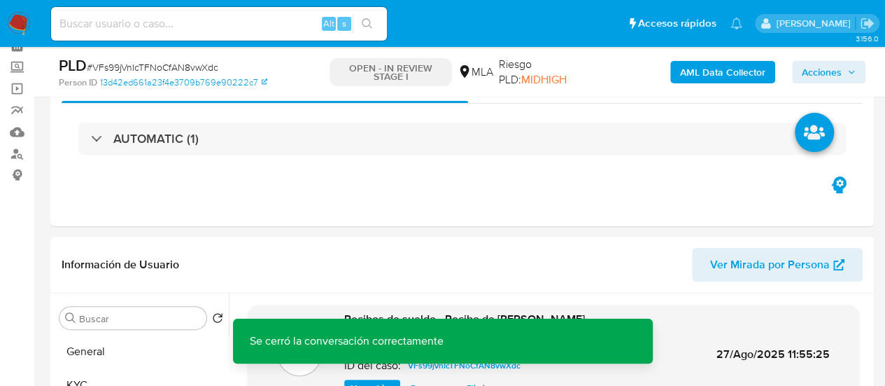
click at [819, 63] on span "Acciones" at bounding box center [822, 72] width 40 height 22
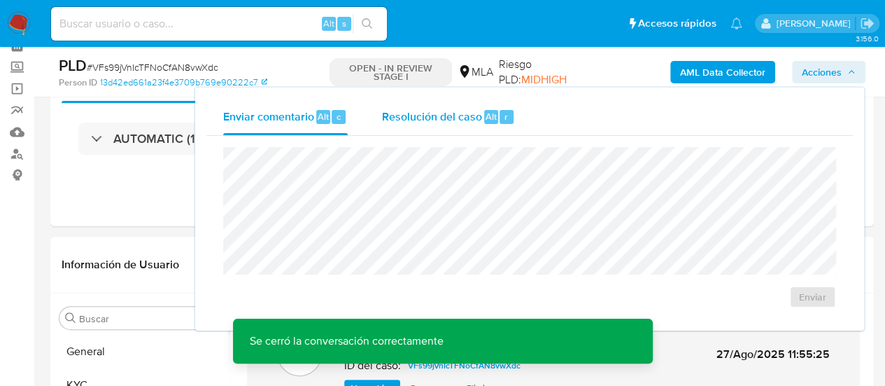
click at [491, 121] on span "Alt" at bounding box center [491, 116] width 11 height 13
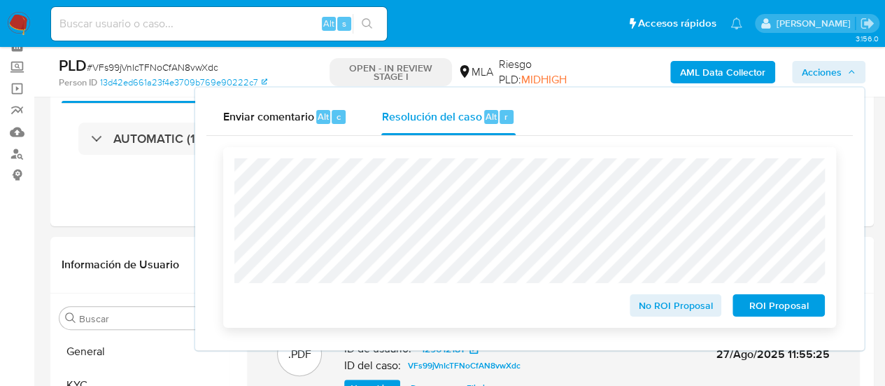
click at [694, 308] on span "No ROI Proposal" at bounding box center [676, 305] width 73 height 20
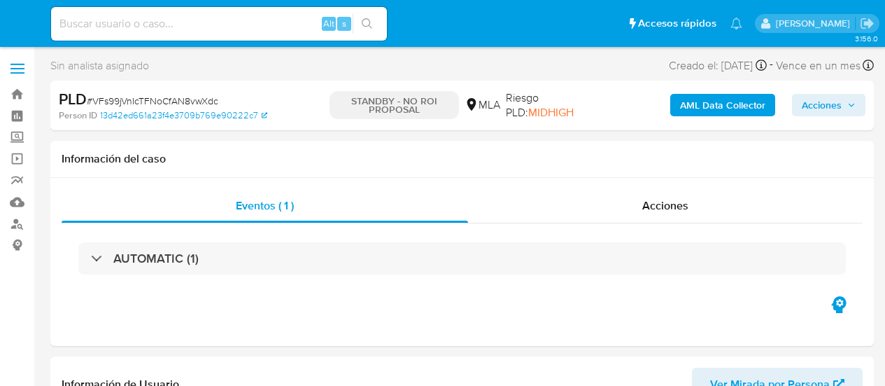
select select "10"
